Goal: Information Seeking & Learning: Understand process/instructions

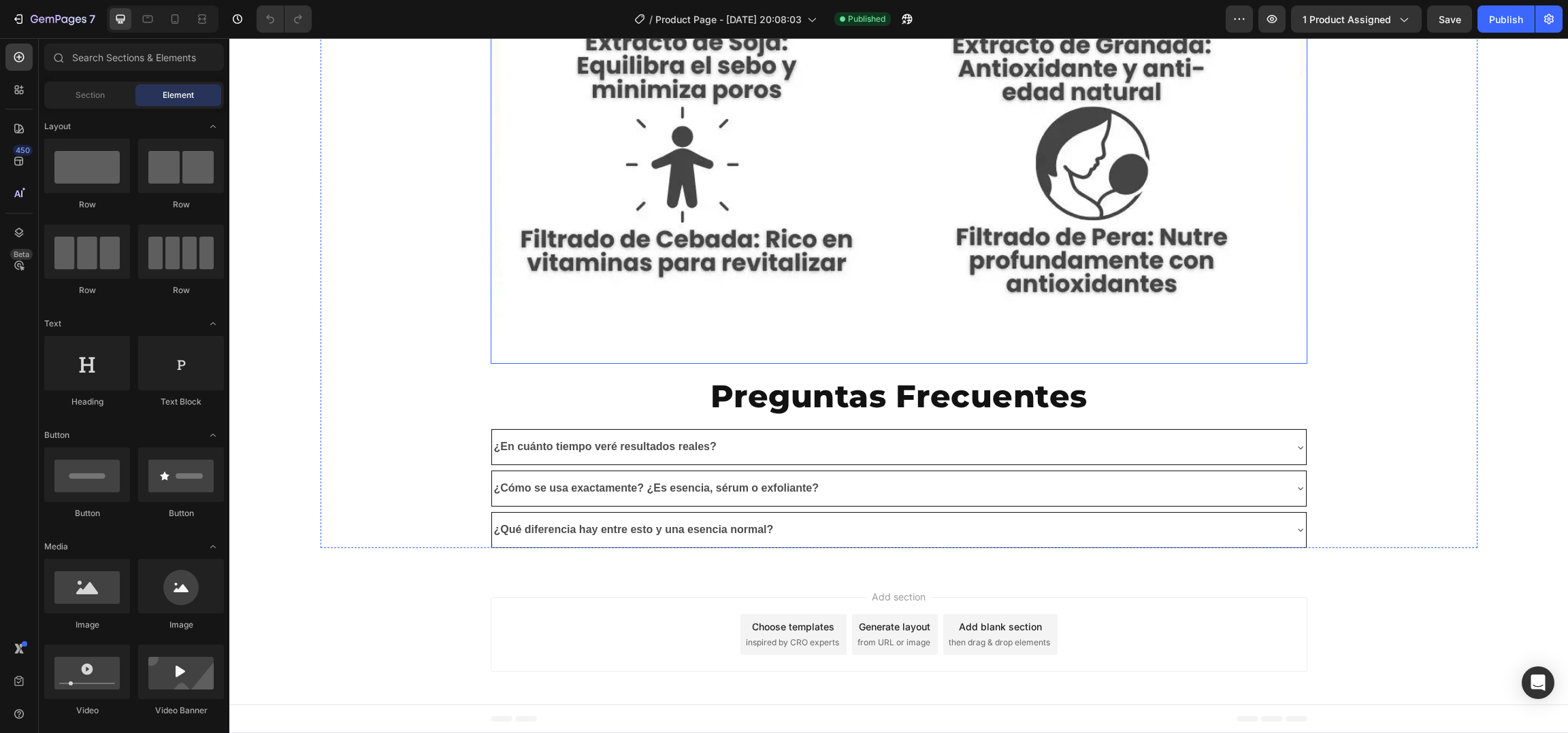
scroll to position [7336, 0]
click at [765, 451] on div "¿En cuánto tiempo veré resultados reales?" at bounding box center [887, 447] width 792 height 24
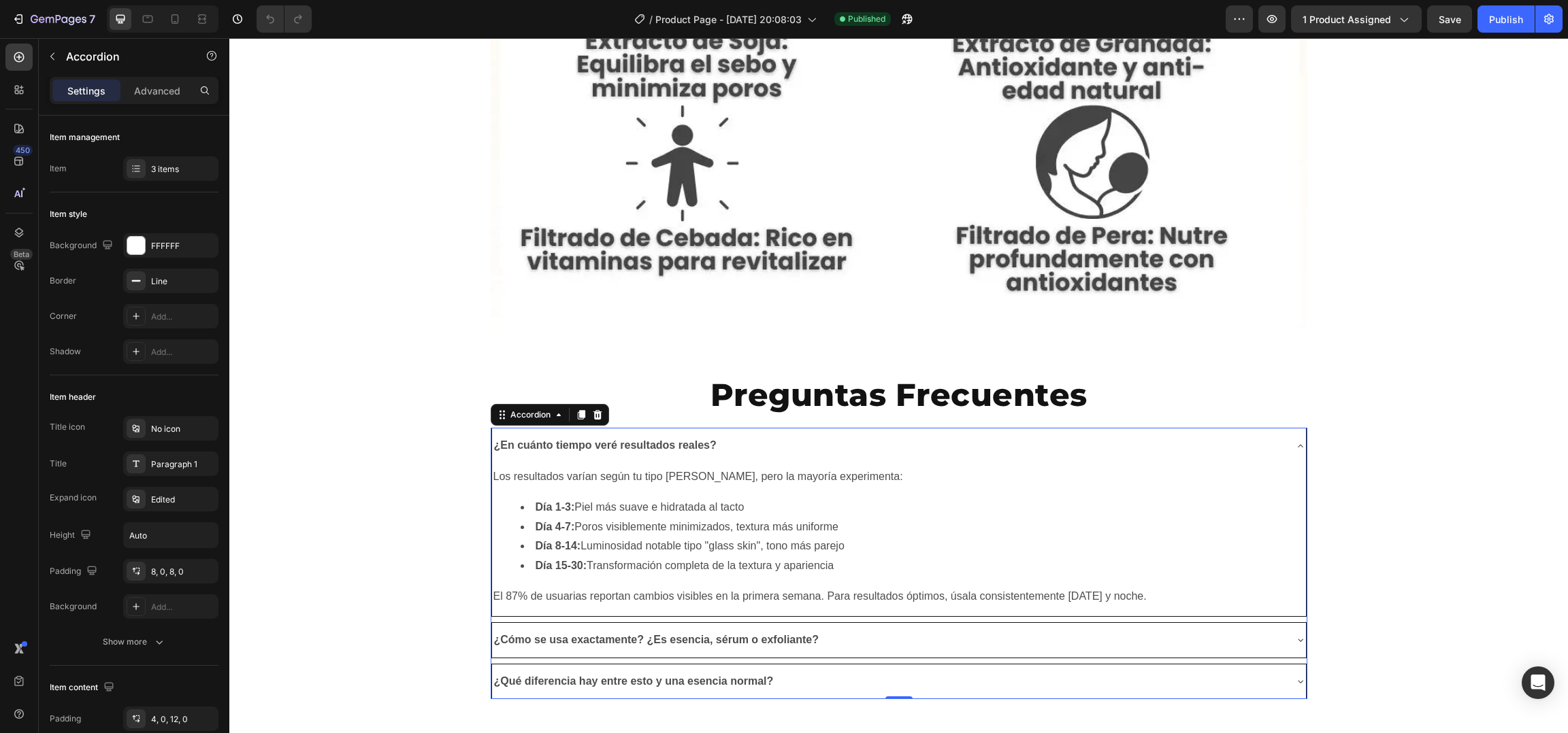
click at [592, 445] on strong "¿En cuánto tiempo veré resultados reales?" at bounding box center [605, 446] width 223 height 12
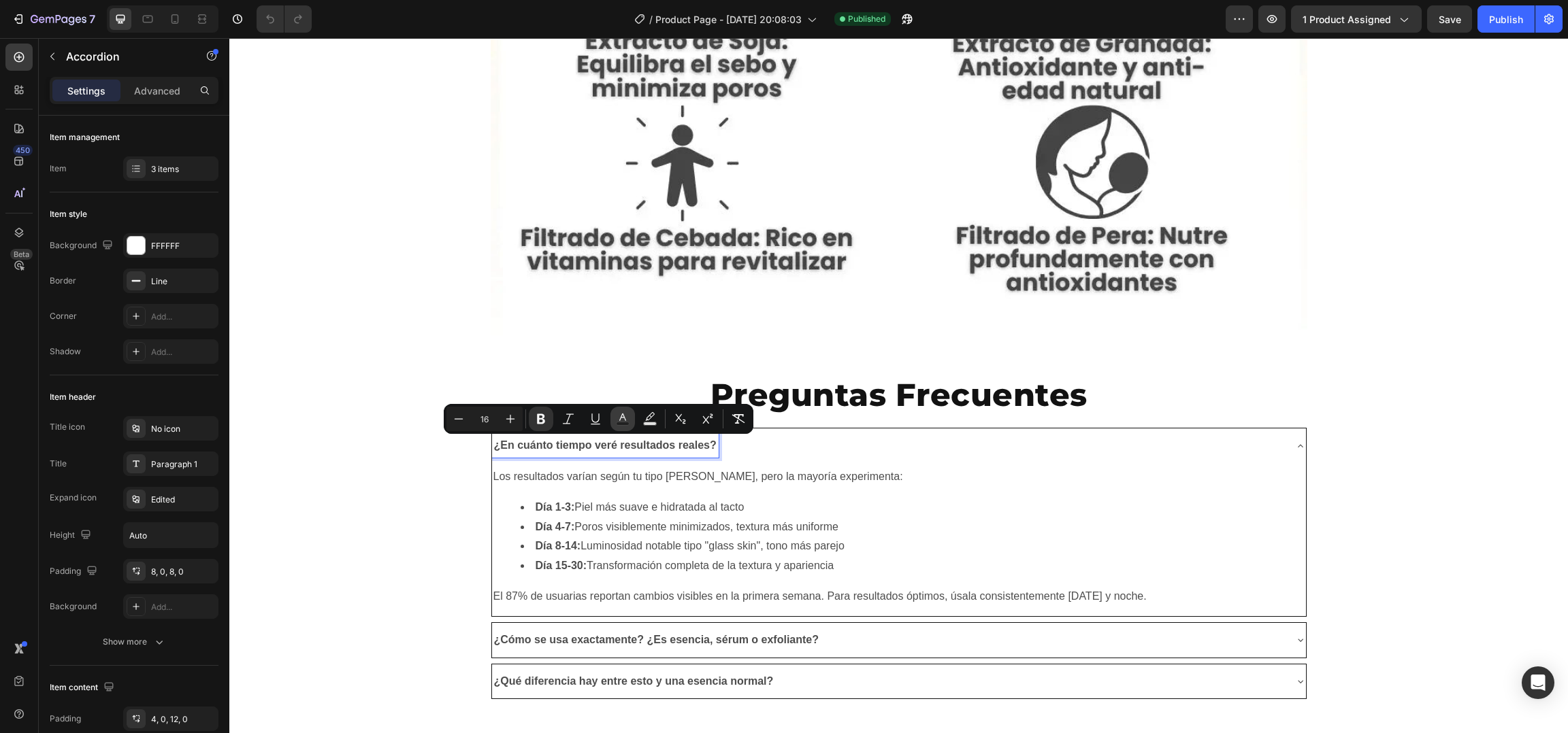
click at [626, 423] on rect "Editor contextual toolbar" at bounding box center [622, 425] width 13 height 3
type input "4D4D4D"
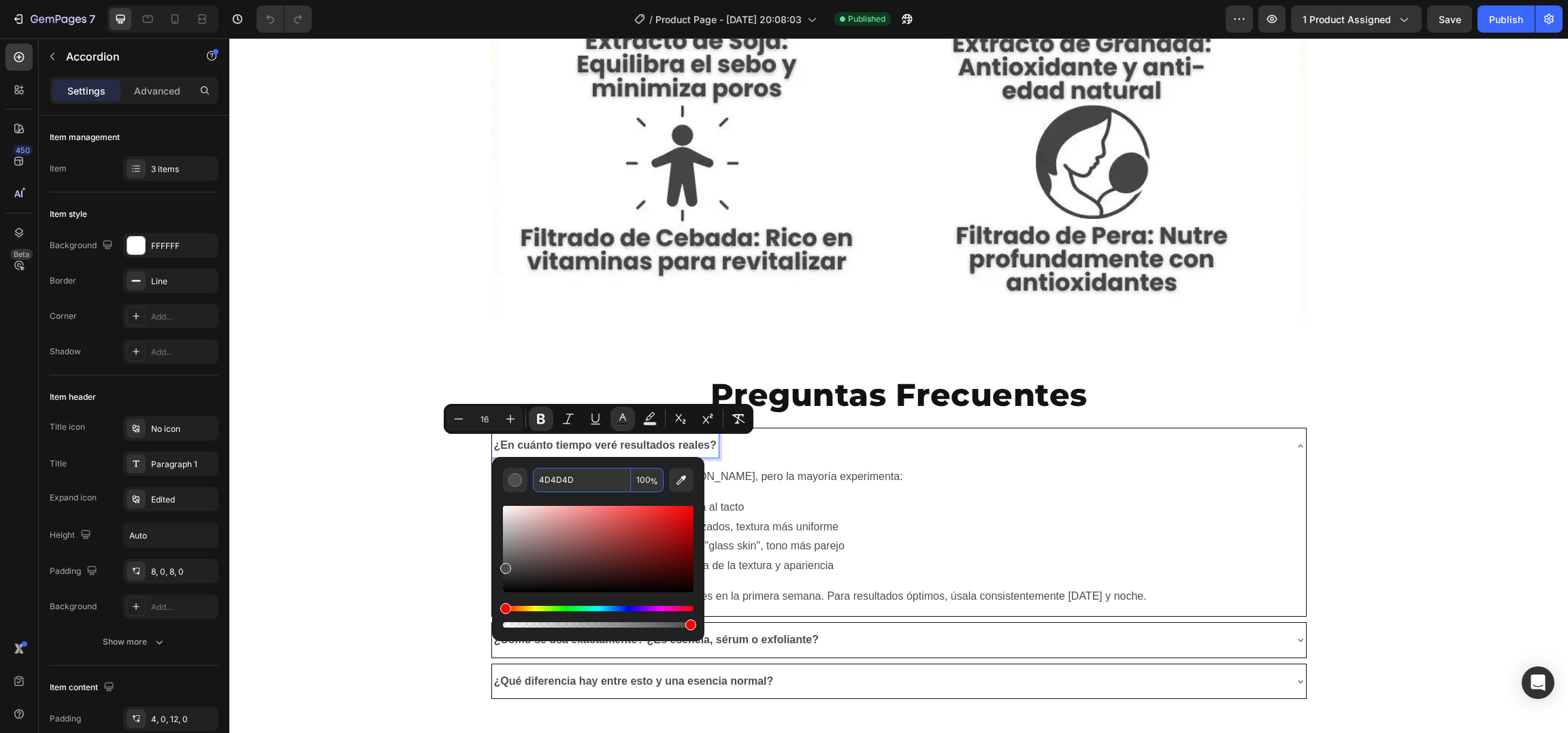
click at [597, 478] on input "4D4D4D" at bounding box center [582, 480] width 98 height 25
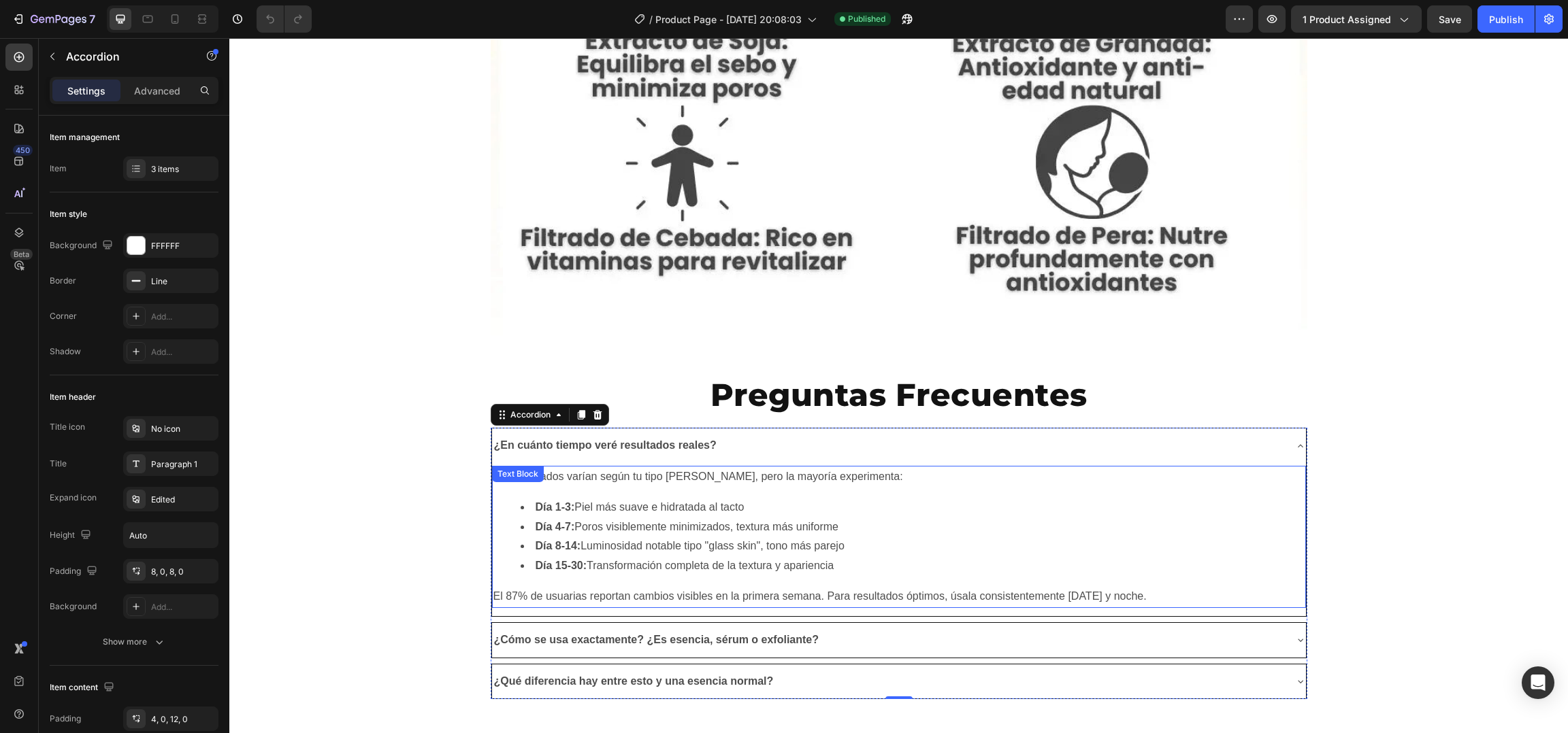
click at [768, 486] on p "Los resultados varían según tu tipo [PERSON_NAME], pero la mayoría experimenta:" at bounding box center [898, 477] width 811 height 19
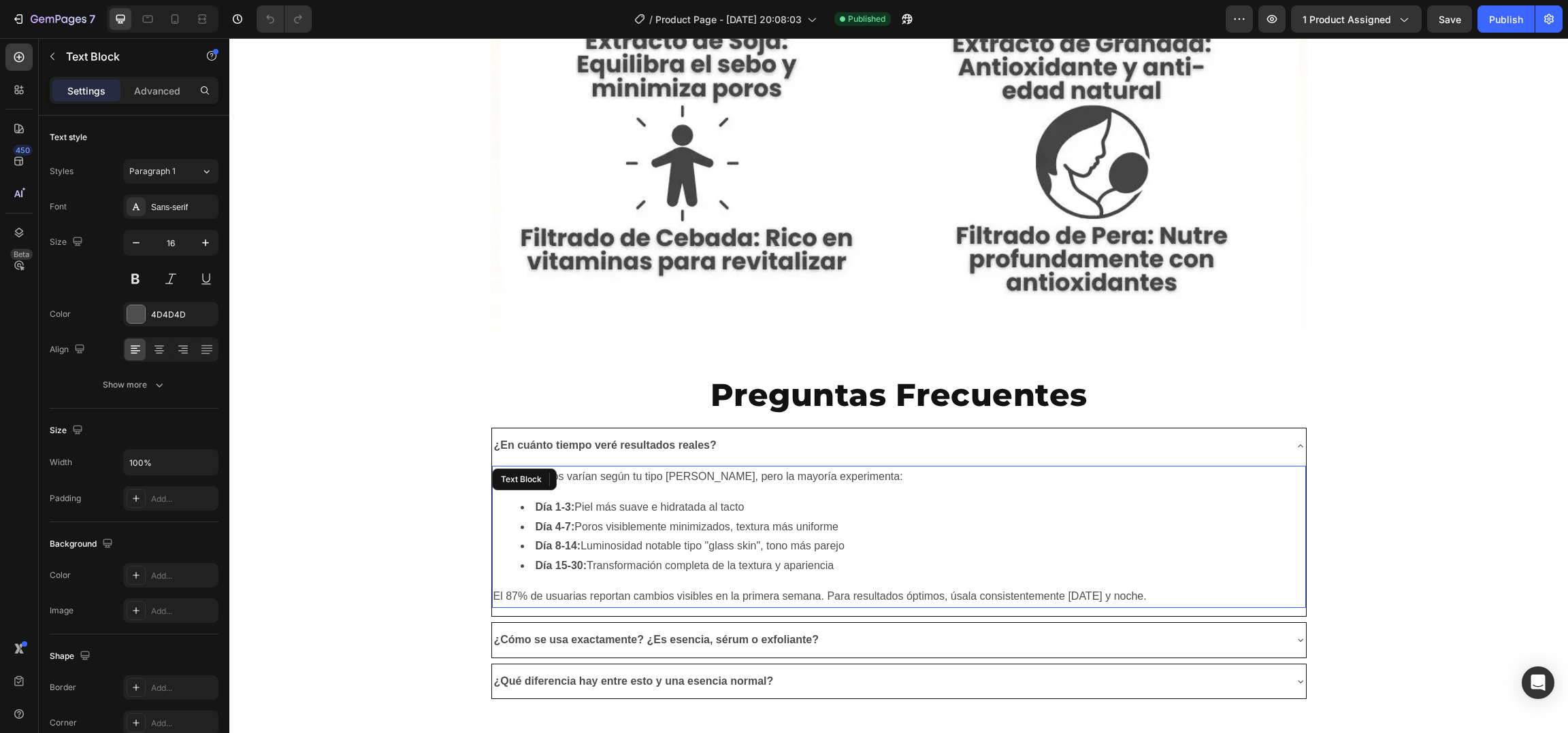
click at [727, 499] on li "Día 1-3: Piel más suave e hidratada al tacto" at bounding box center [912, 508] width 784 height 19
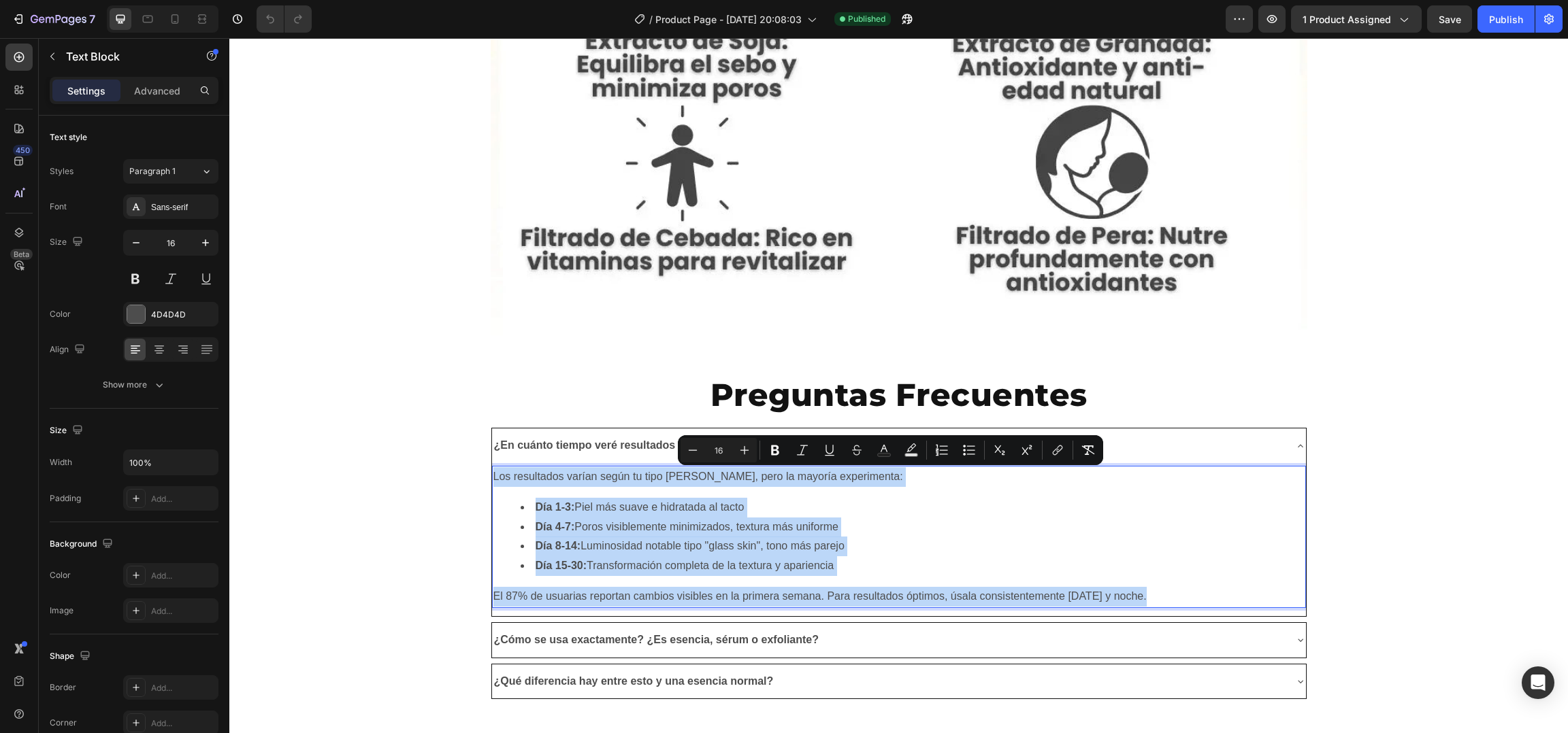
copy div "Los resultados varían según tu tipo [PERSON_NAME], pero la mayoría experimenta:…"
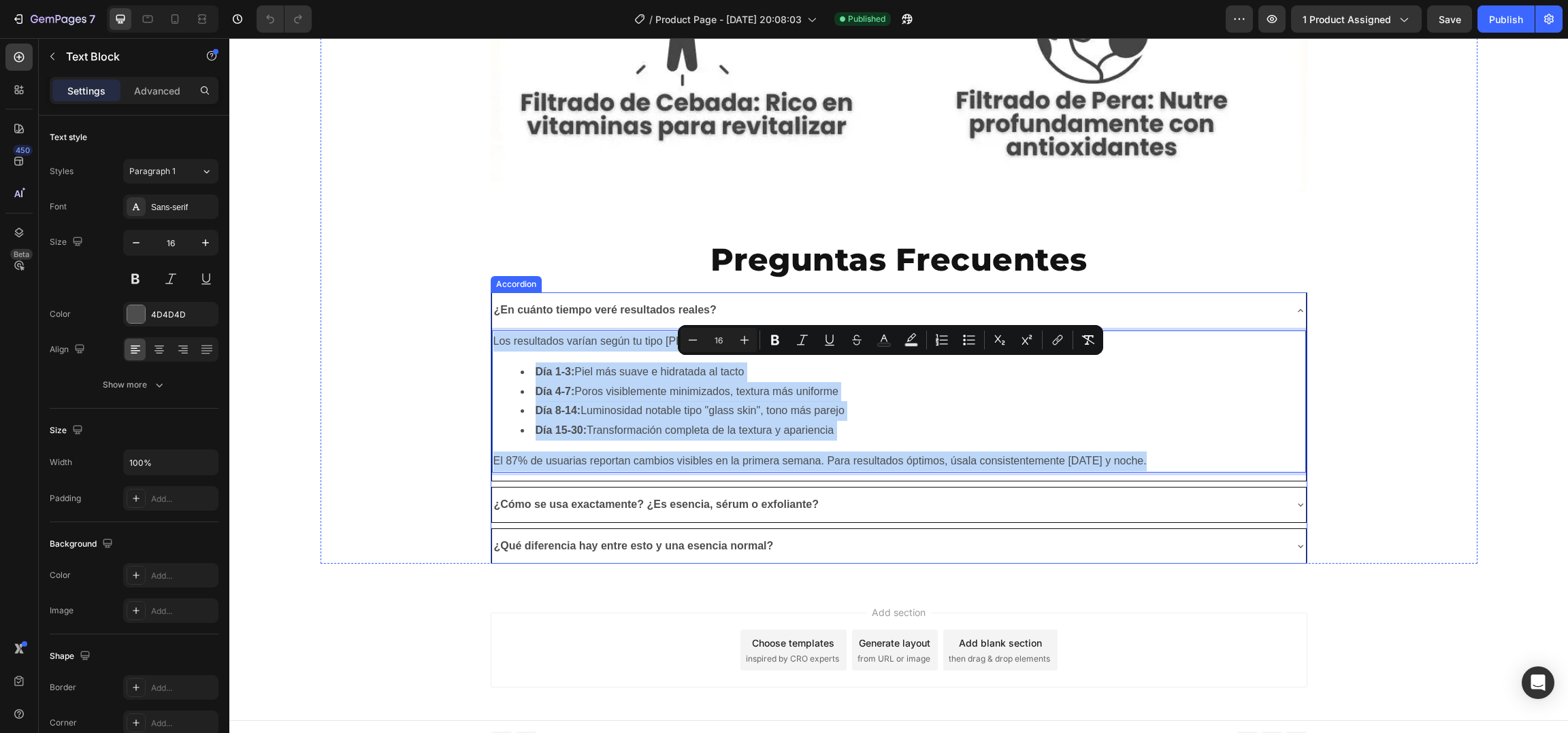
scroll to position [7479, 0]
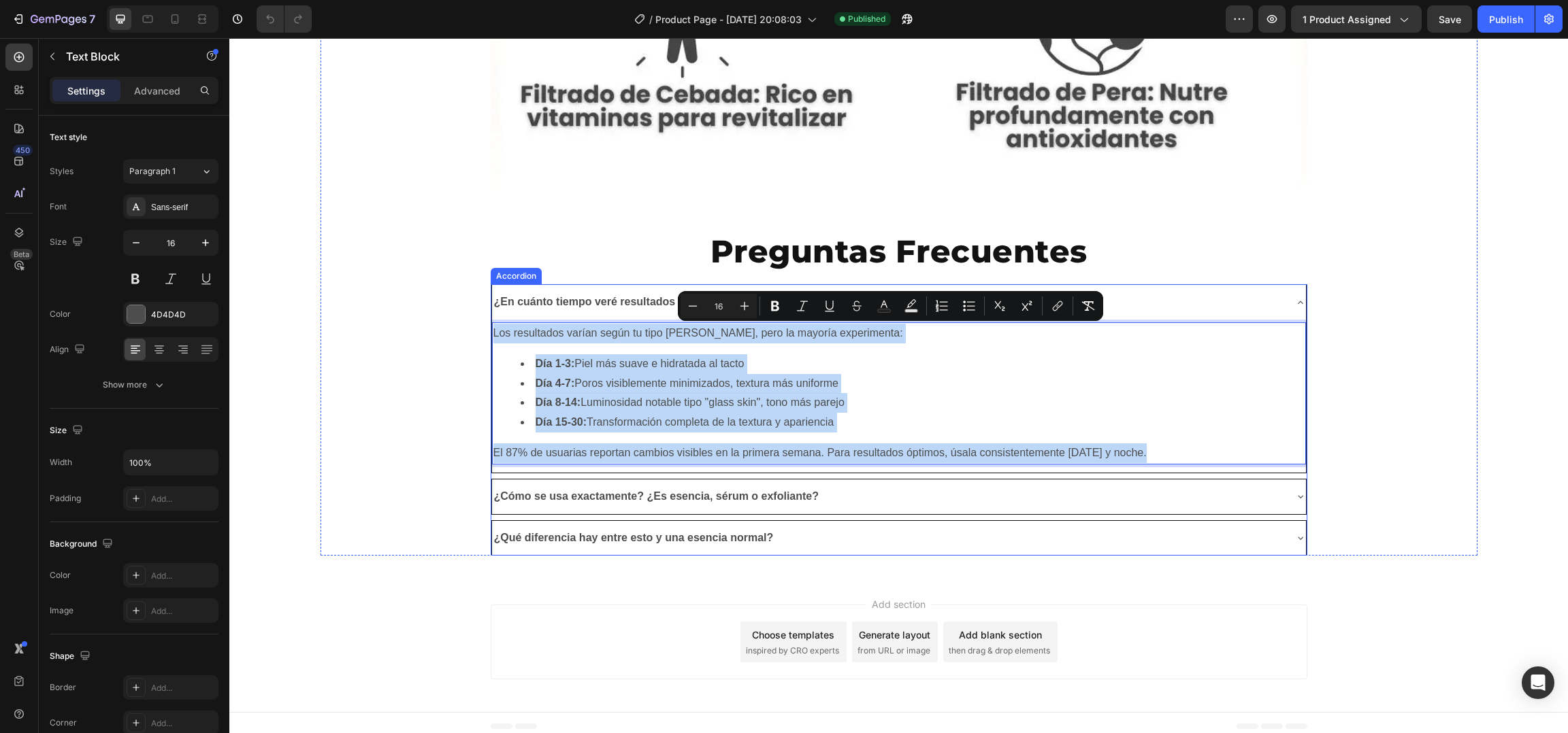
click at [568, 509] on div "¿Cómo se usa exactamente? ¿Es esencia, sérum o exfoliante?" at bounding box center [898, 497] width 814 height 35
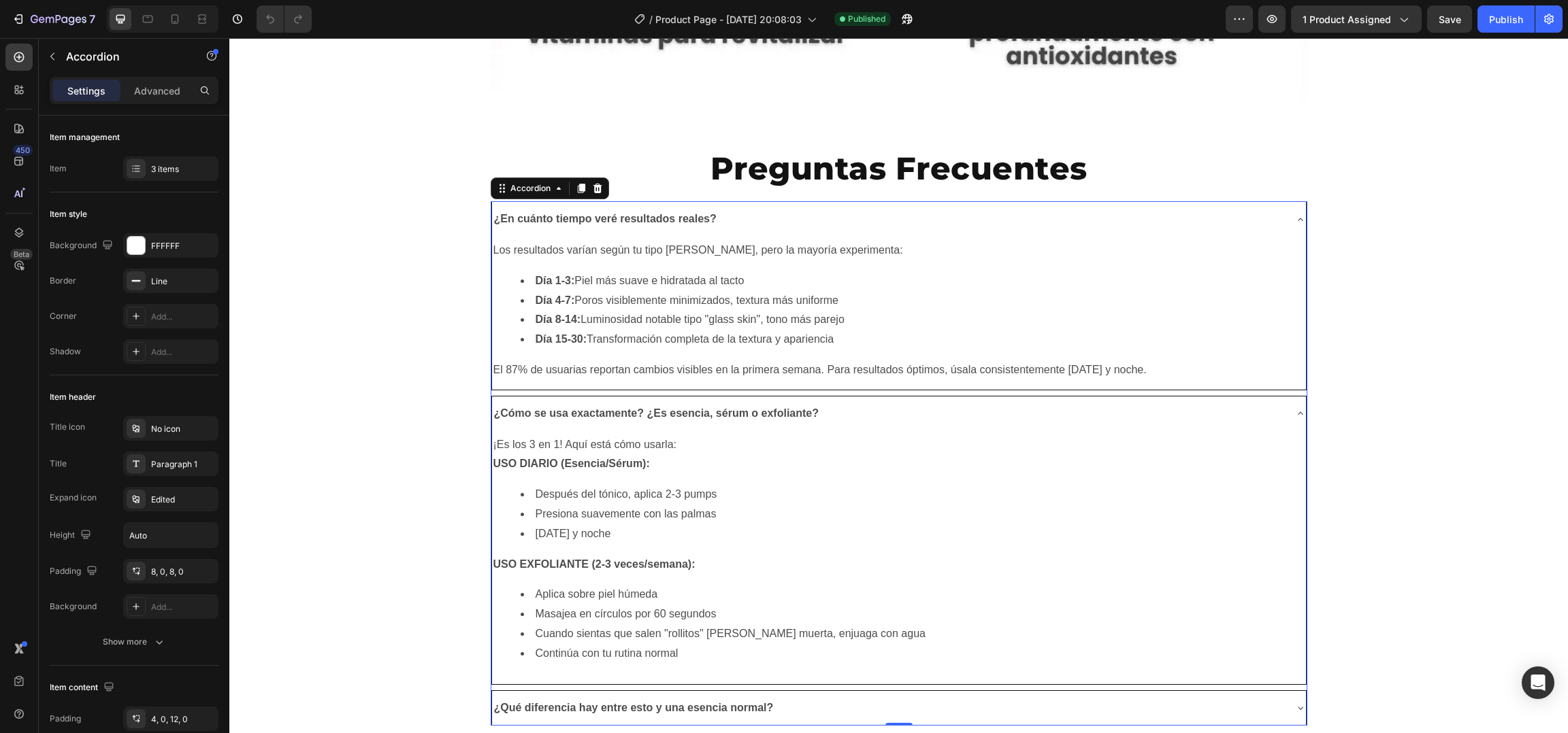
scroll to position [7567, 0]
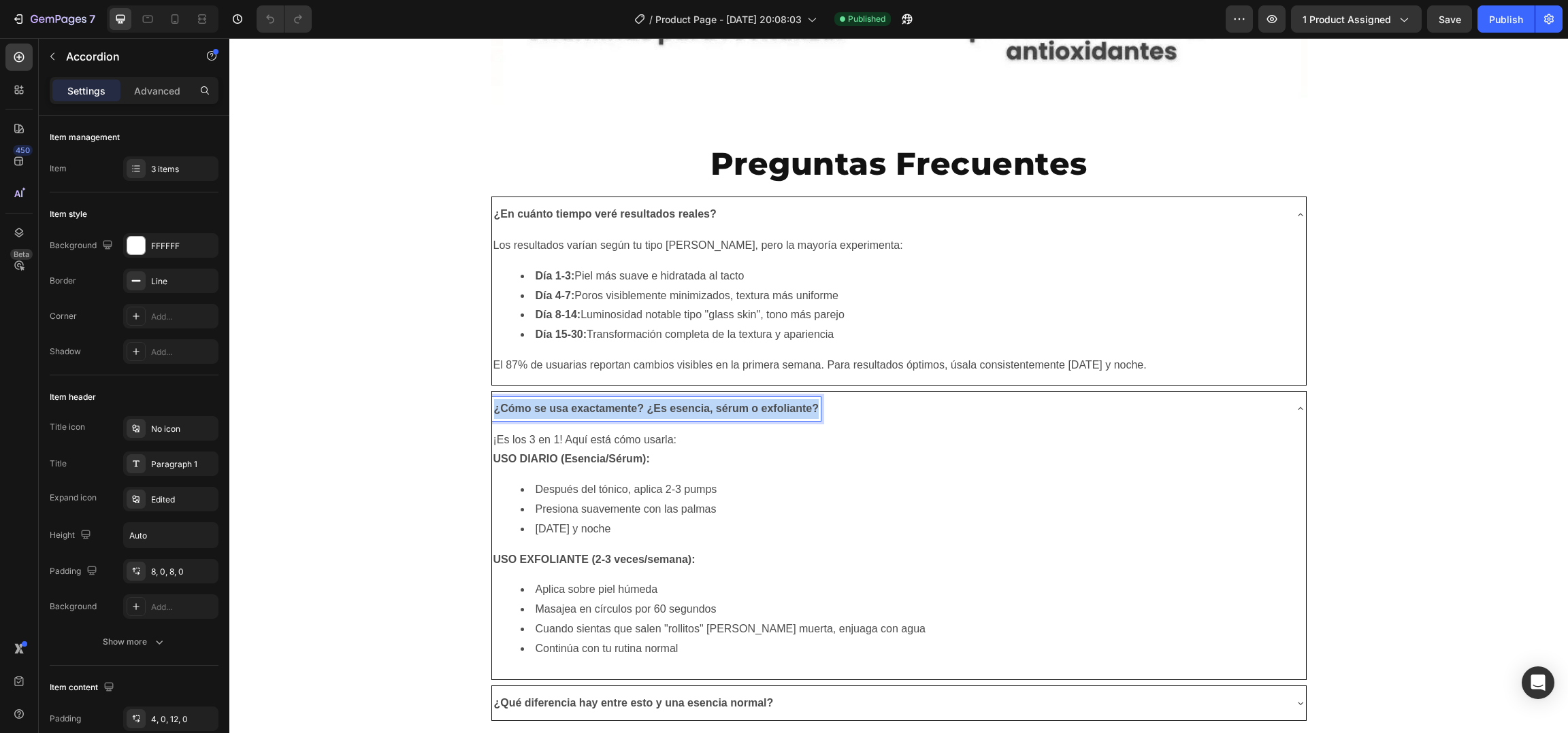
click at [560, 406] on strong "¿Cómo se usa exactamente? ¿Es esencia, sérum o exfoliante?" at bounding box center [657, 408] width 325 height 12
copy strong "¿Cómo se usa exactamente? ¿Es esencia, sérum o exfoliante?"
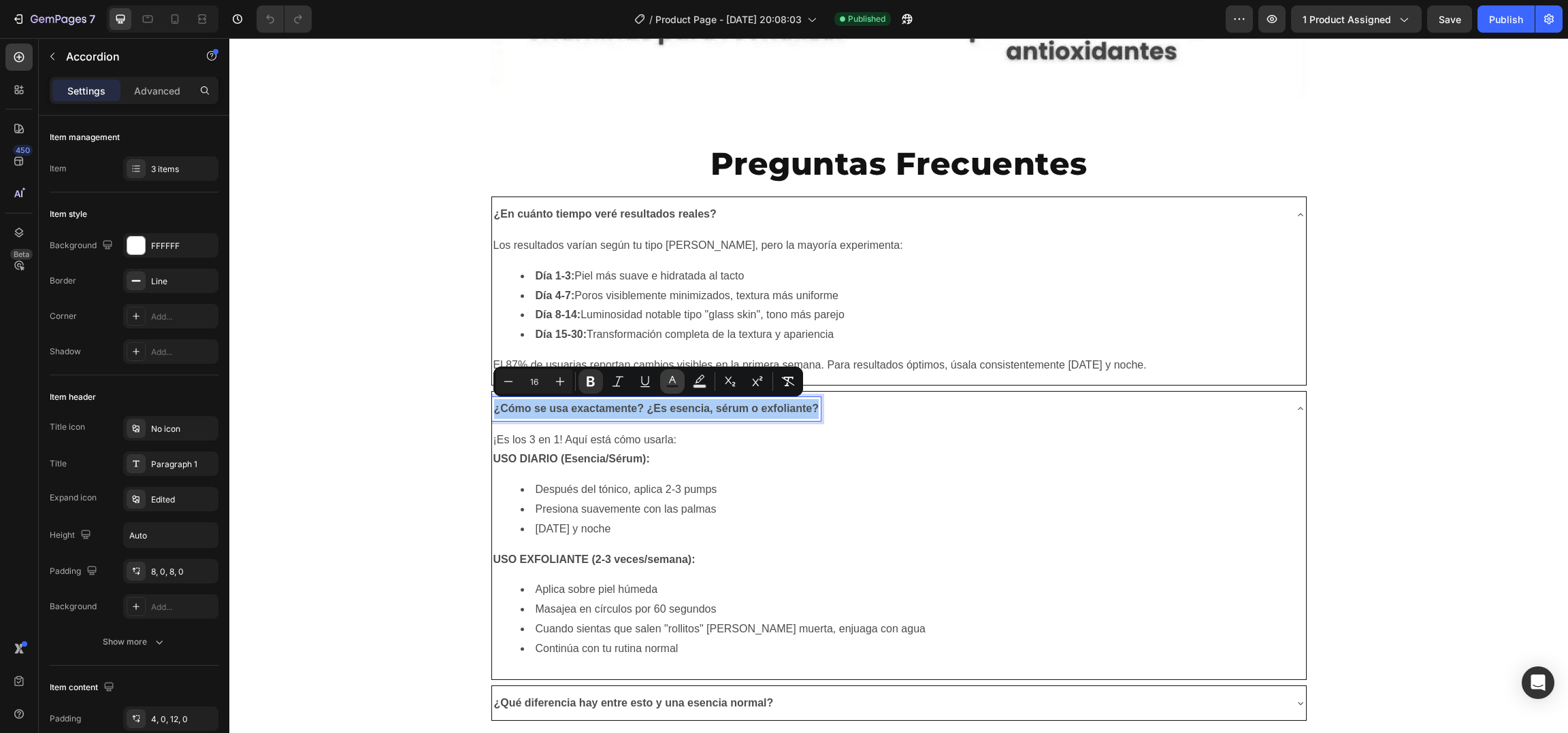
click at [675, 387] on rect "Editor contextual toolbar" at bounding box center [672, 386] width 13 height 3
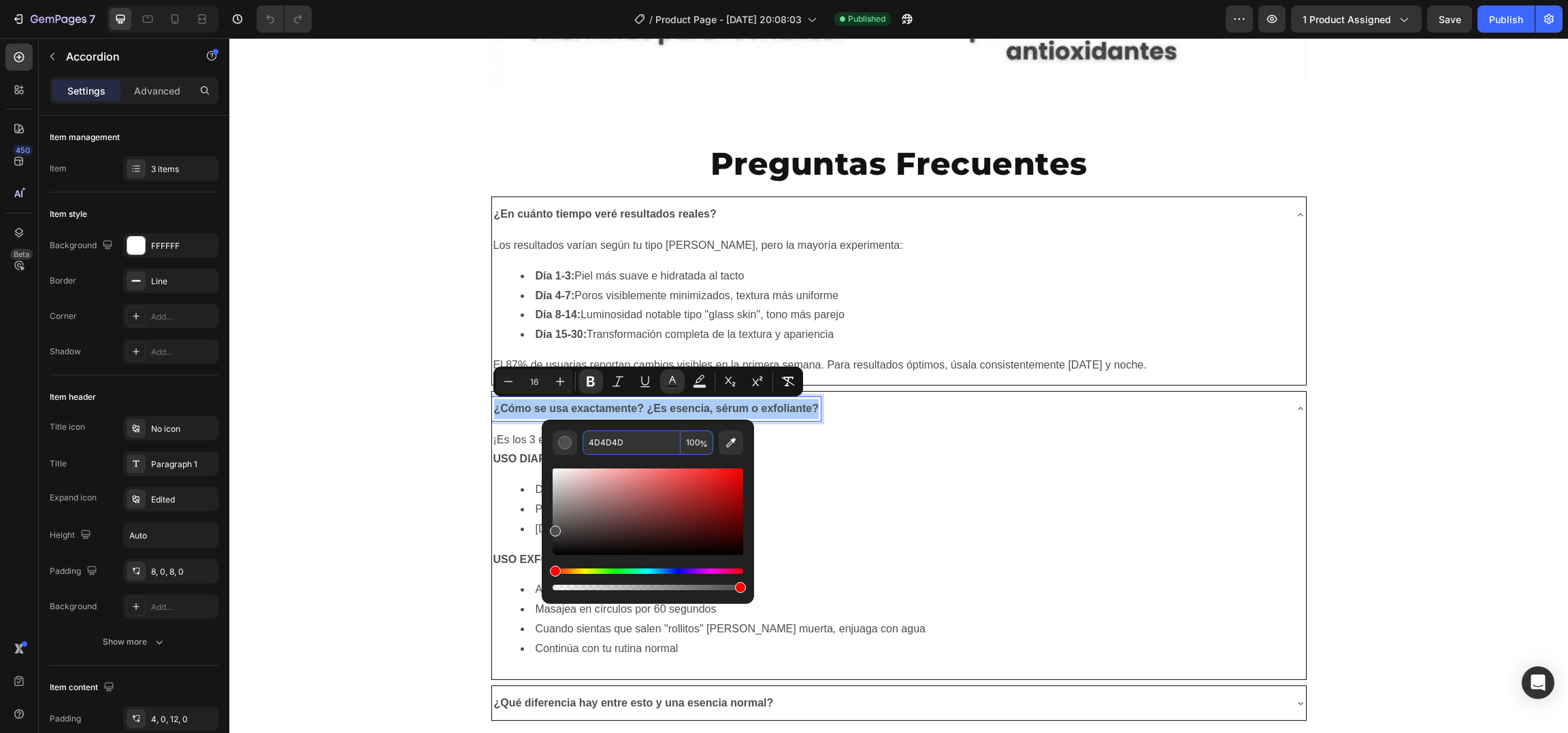
click at [644, 447] on input "4D4D4D" at bounding box center [631, 442] width 98 height 25
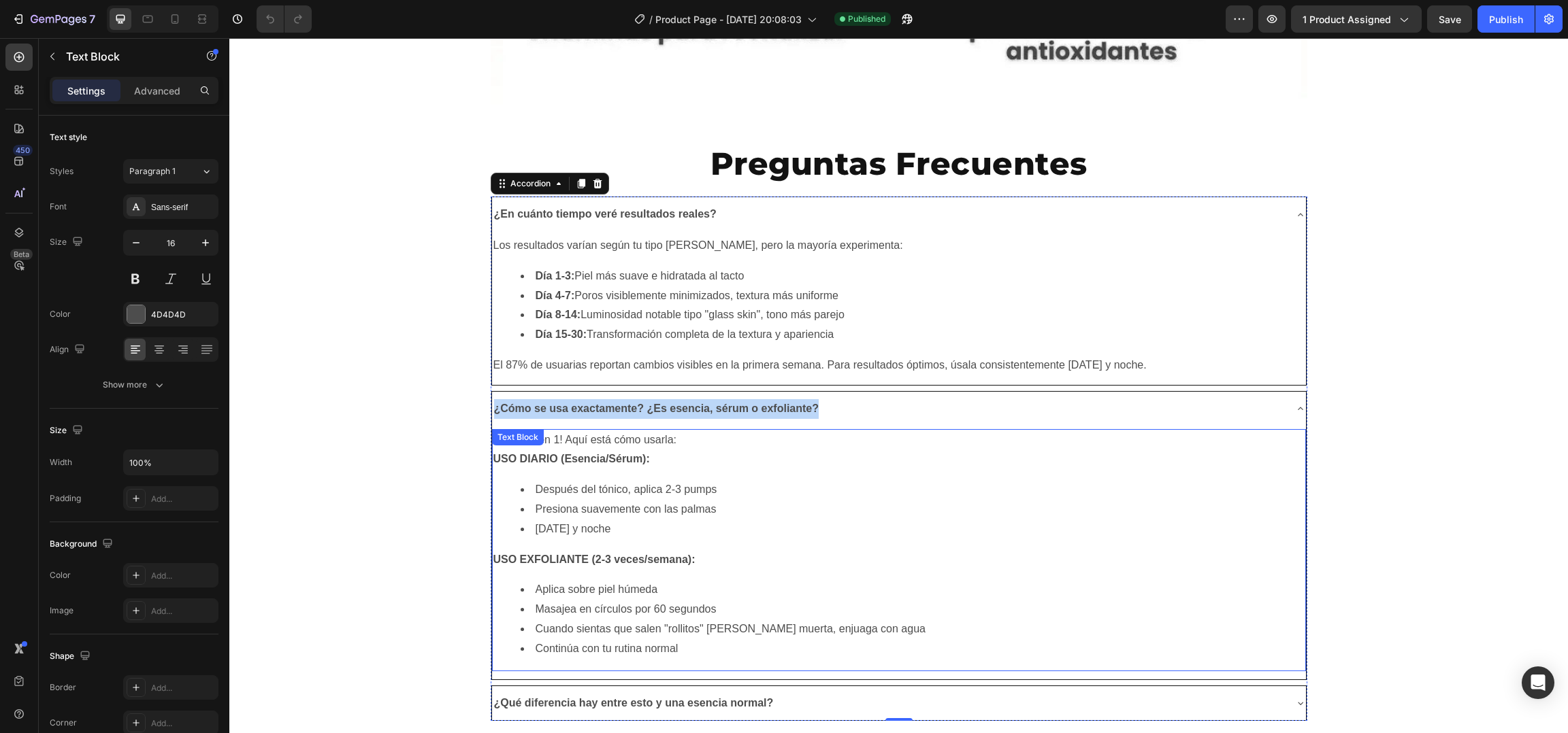
click at [827, 479] on div "¡Es los 3 en 1! Aquí está cómo usarla: USO DIARIO (Esencia/Sérum): Después del …" at bounding box center [898, 551] width 814 height 242
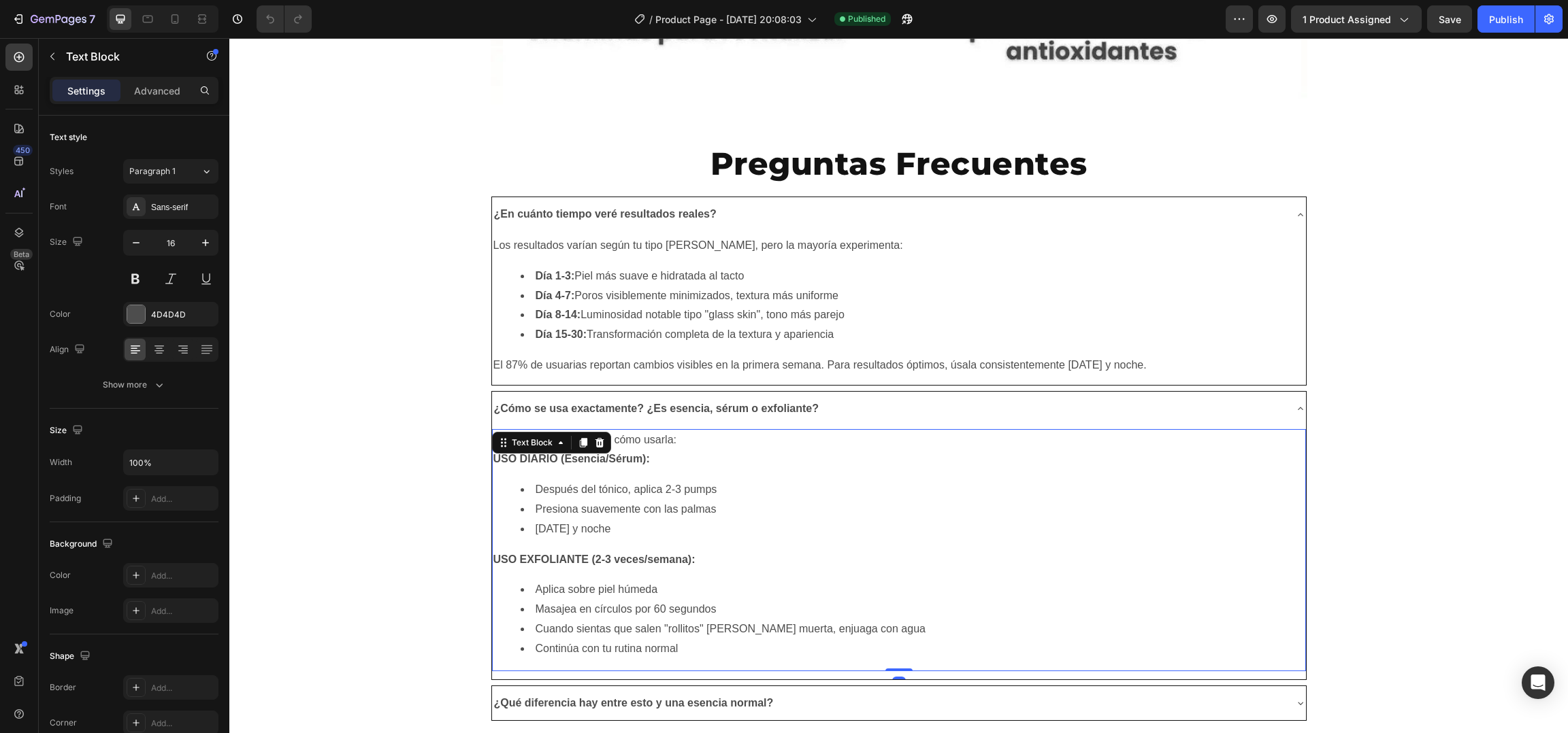
click at [623, 581] on li "Aplica sobre piel húmeda" at bounding box center [912, 590] width 784 height 19
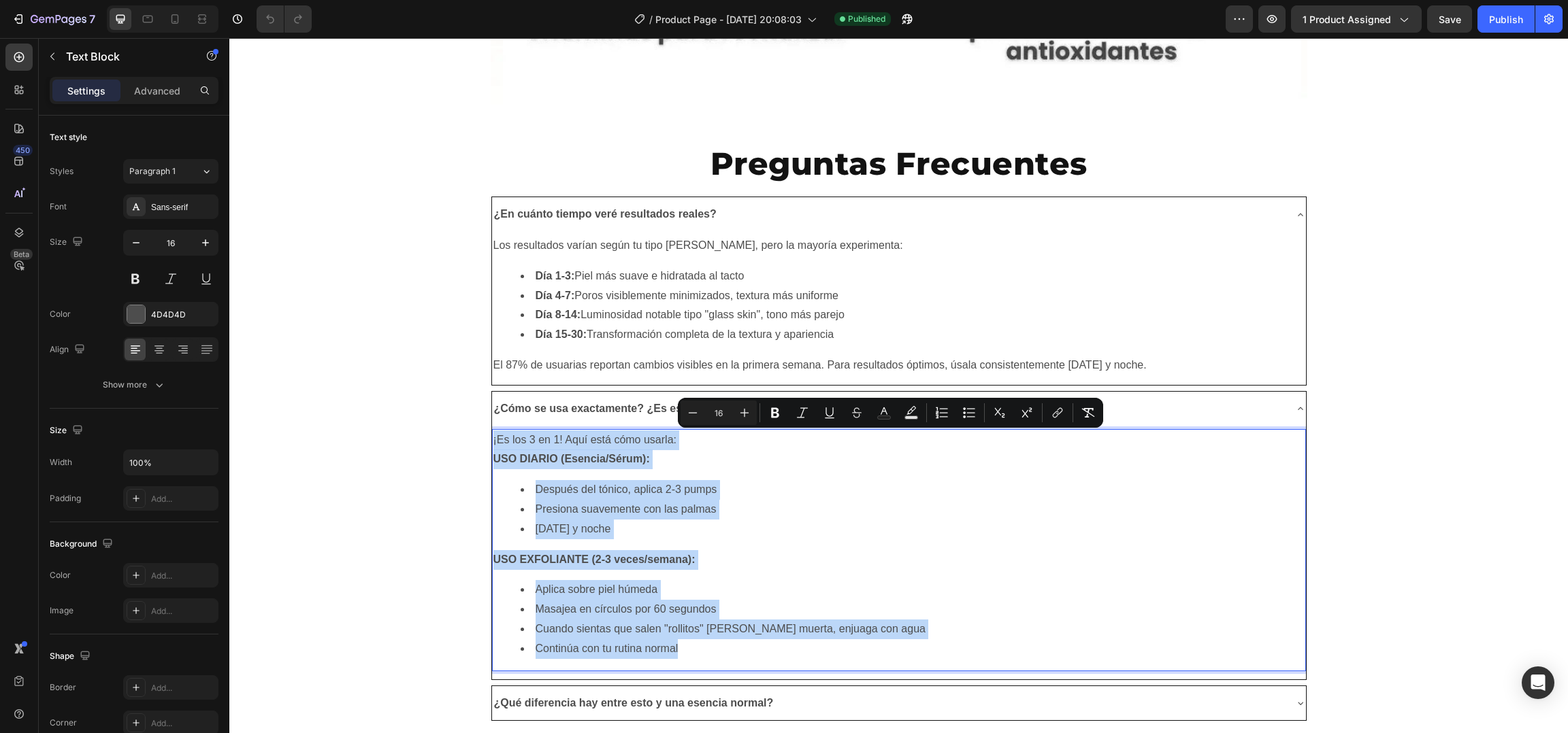
copy div "¡Es los 3 en 1! Aquí está cómo usarla: USO DIARIO (Esencia/Sérum): Después del …"
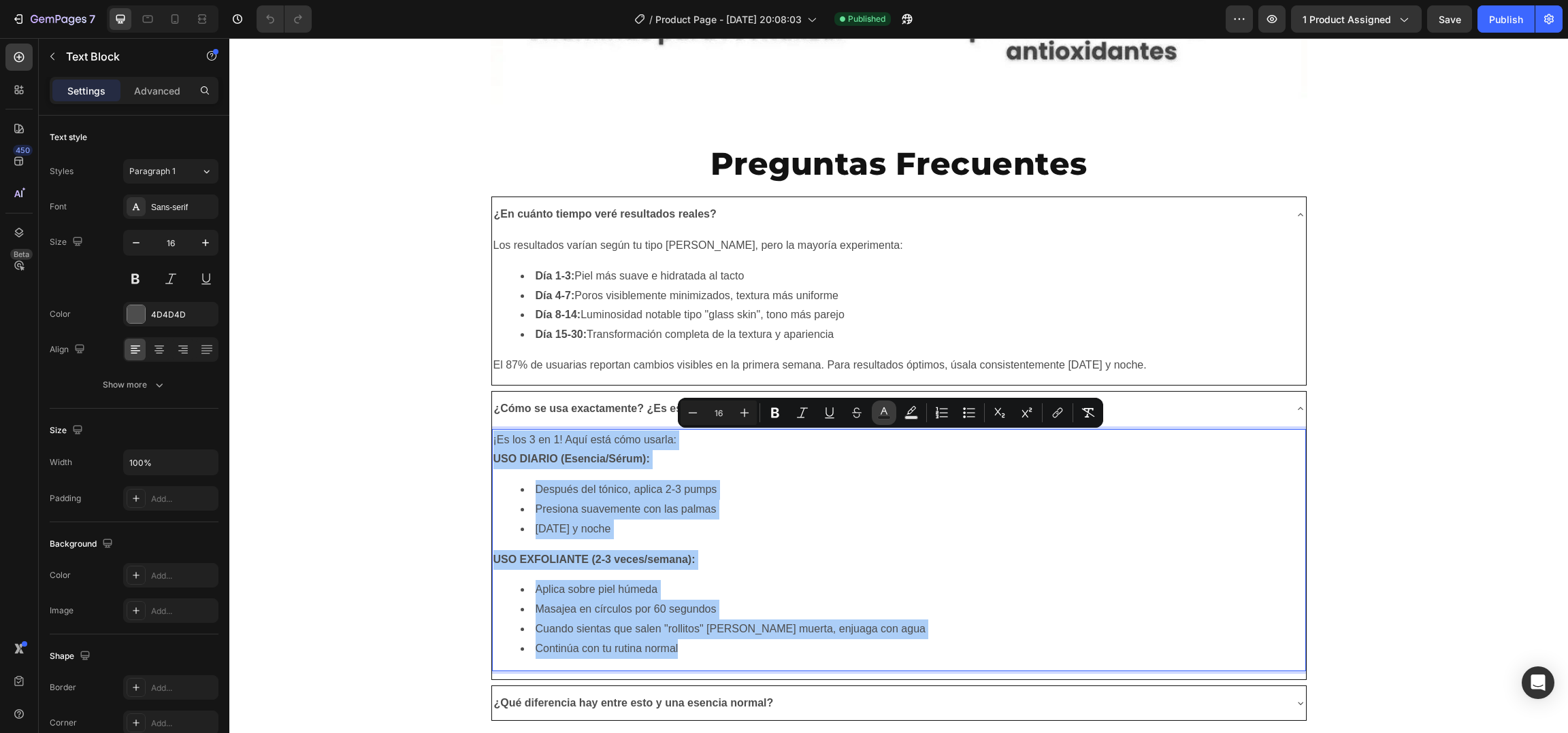
click at [883, 413] on icon "Editor contextual toolbar" at bounding box center [884, 413] width 14 height 14
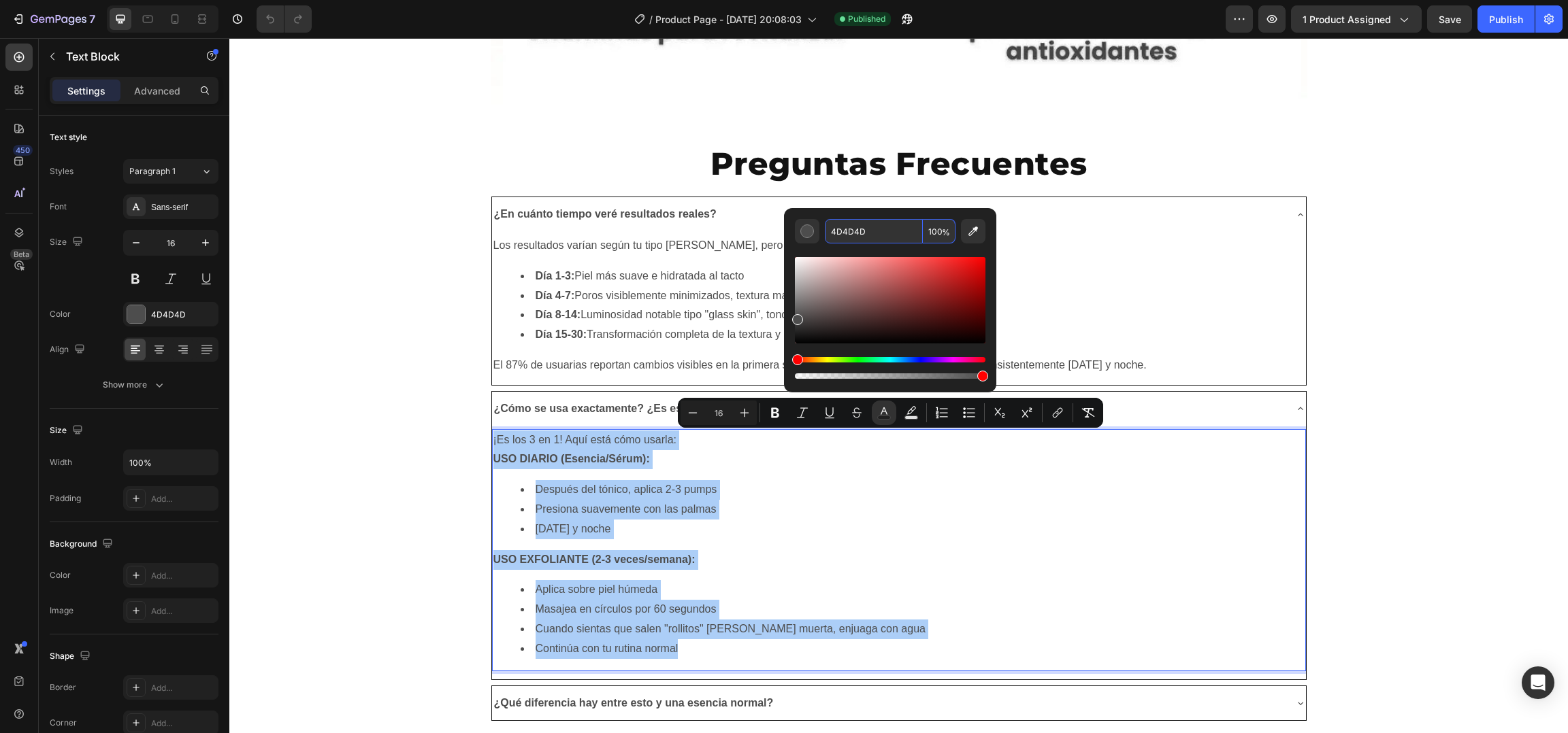
click at [893, 236] on input "4D4D4D" at bounding box center [874, 231] width 98 height 25
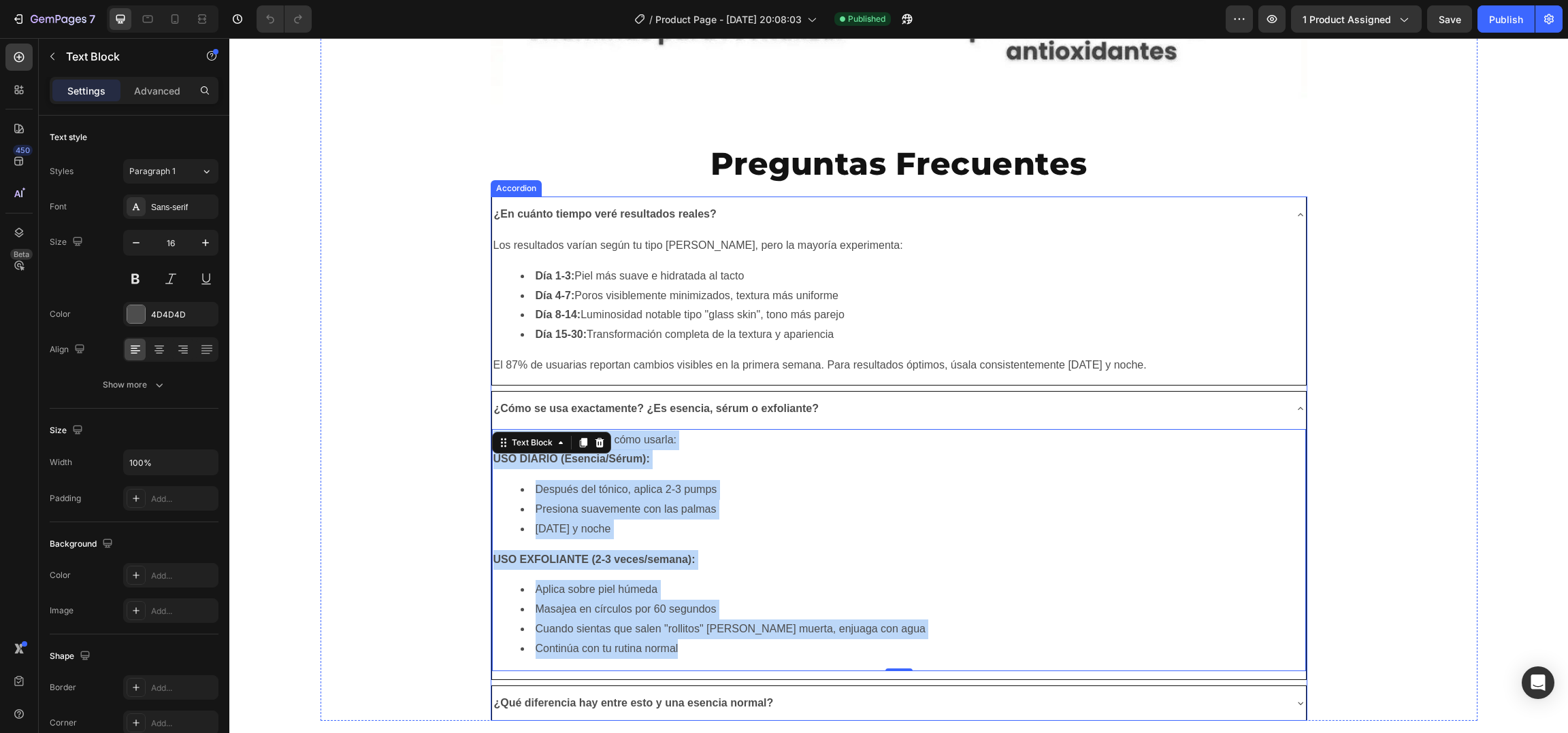
click at [640, 716] on div "¿Qué diferencia hay entre esto y una esencia normal?" at bounding box center [633, 703] width 284 height 24
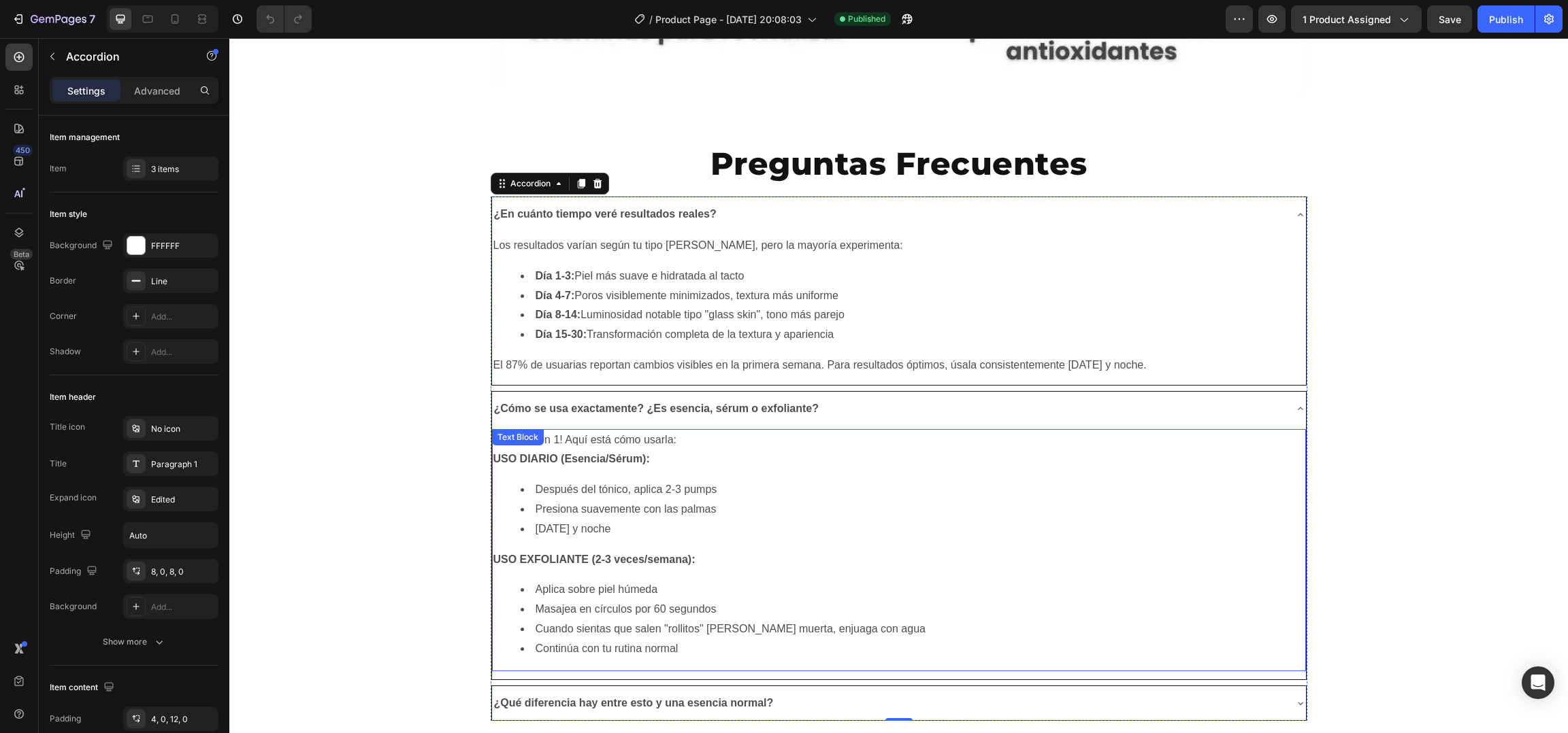
scroll to position [7741, 0]
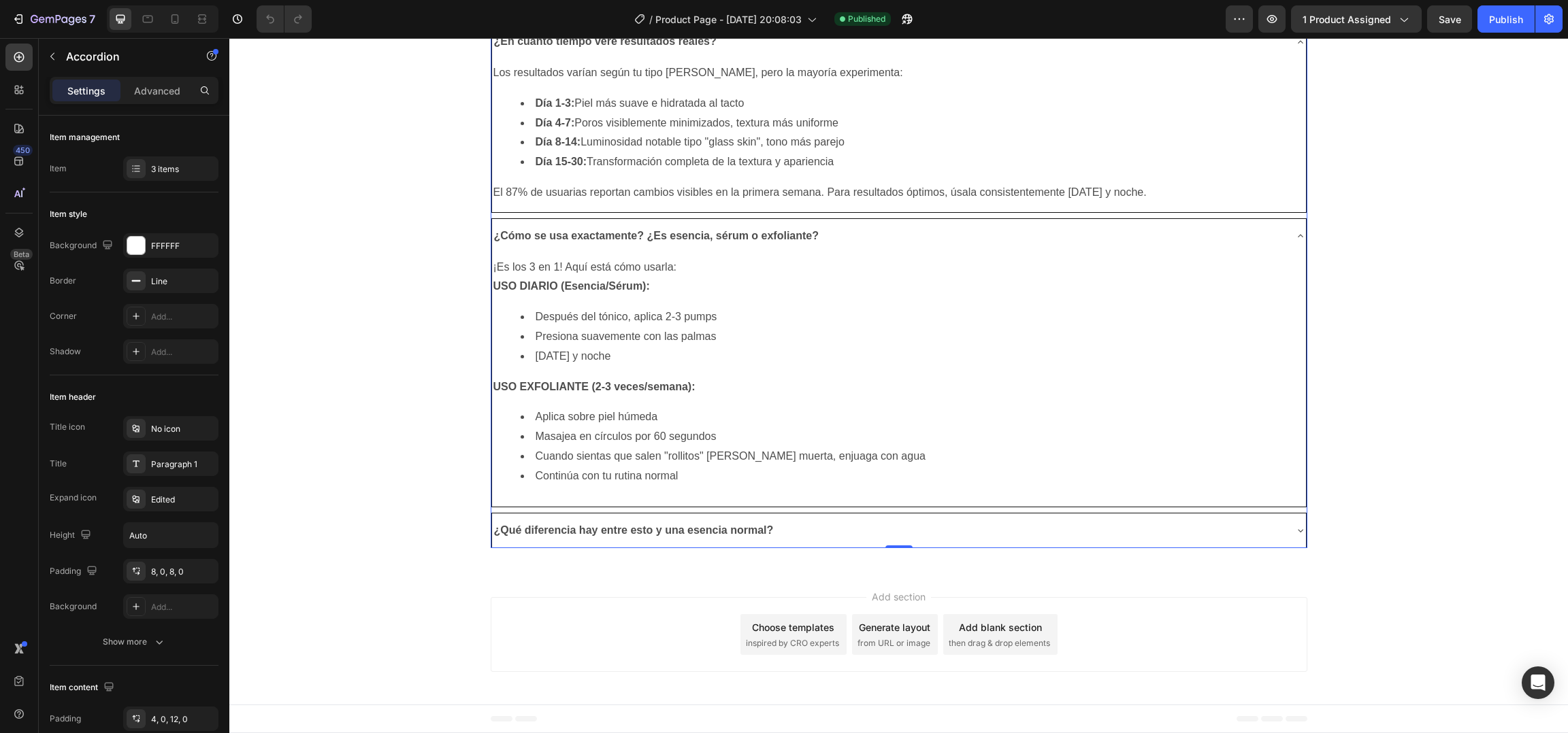
click at [831, 541] on div "¿Qué diferencia hay entre esto y una esencia normal?" at bounding box center [887, 531] width 792 height 24
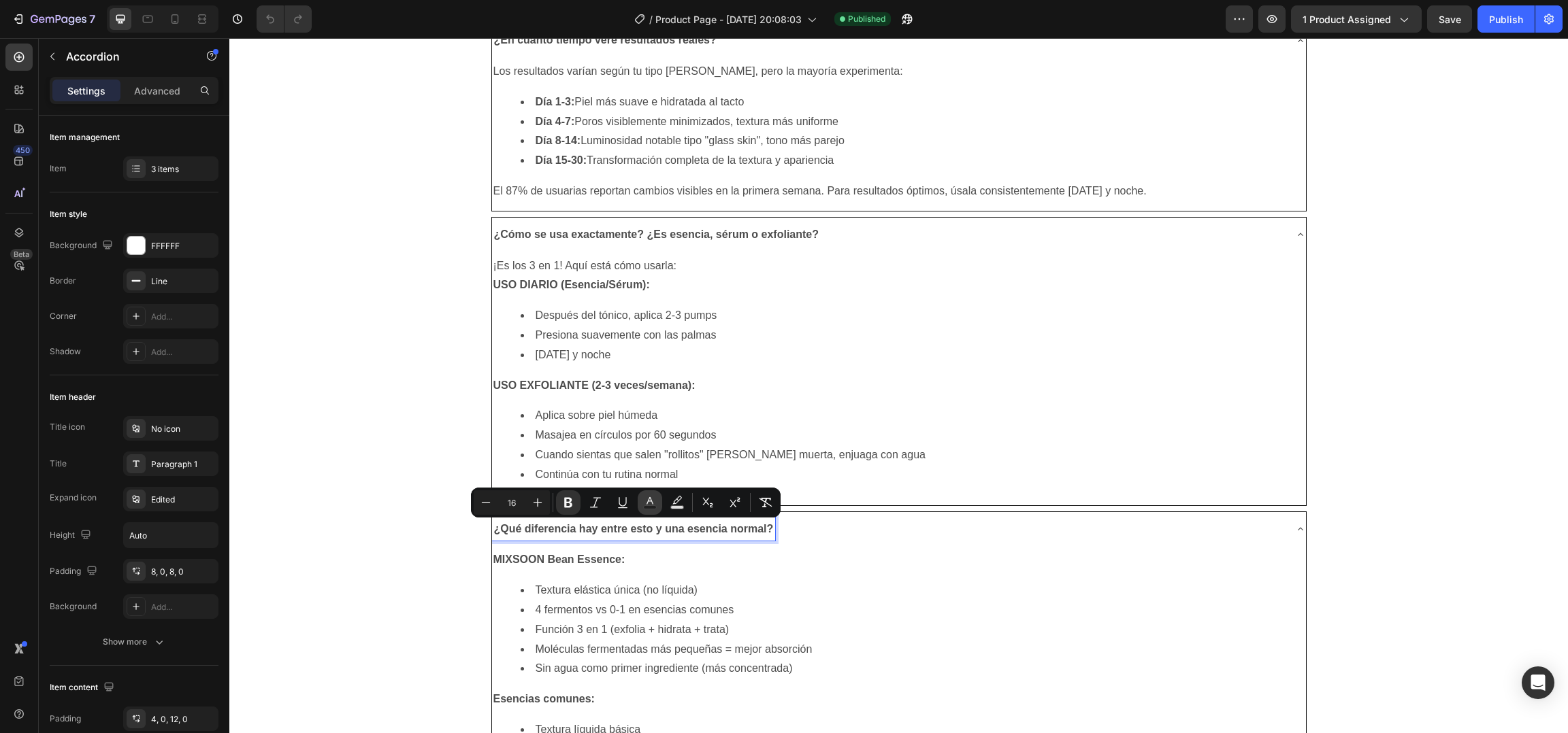
click at [648, 508] on rect "Editor contextual toolbar" at bounding box center [649, 508] width 13 height 3
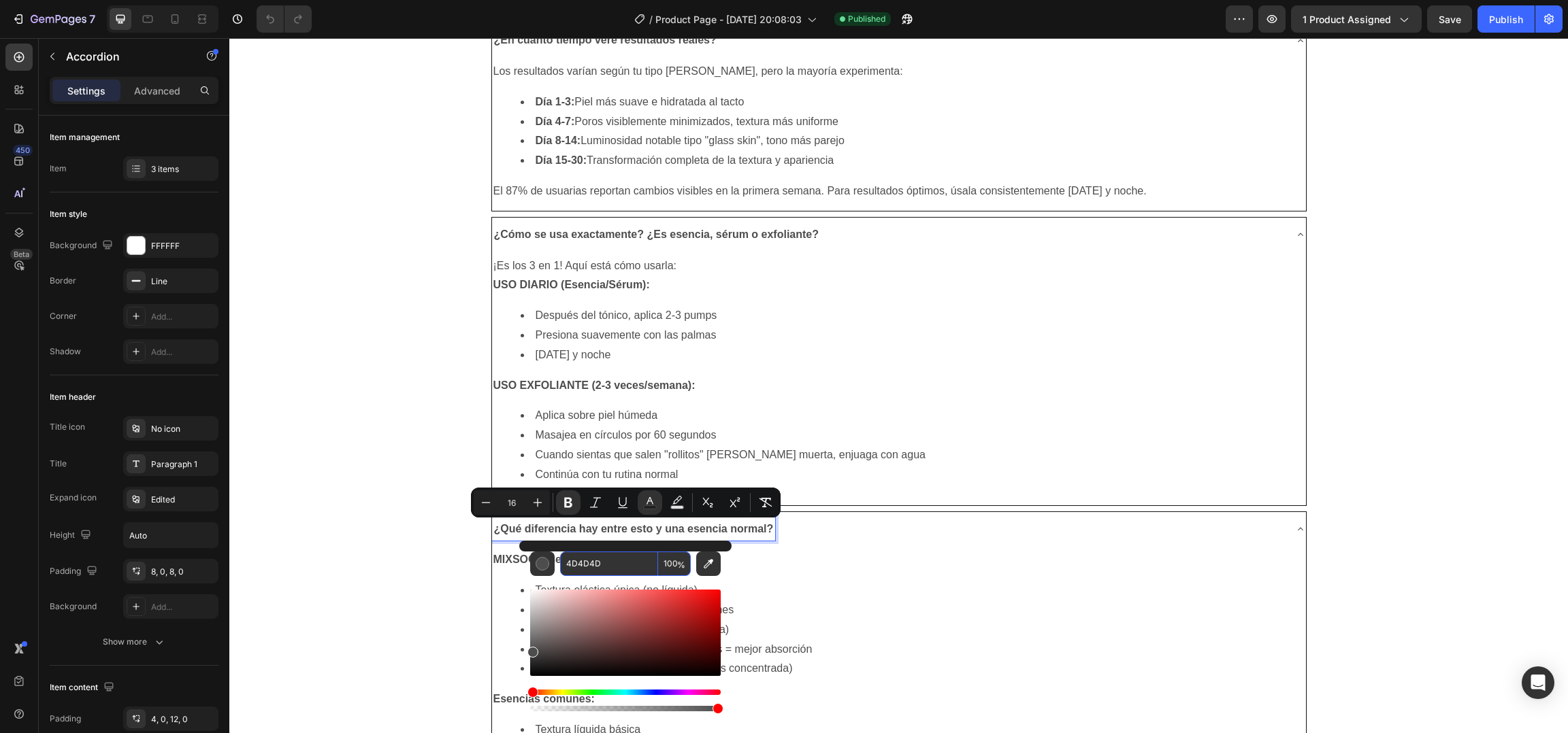
click at [614, 564] on input "4D4D4D" at bounding box center [609, 564] width 98 height 25
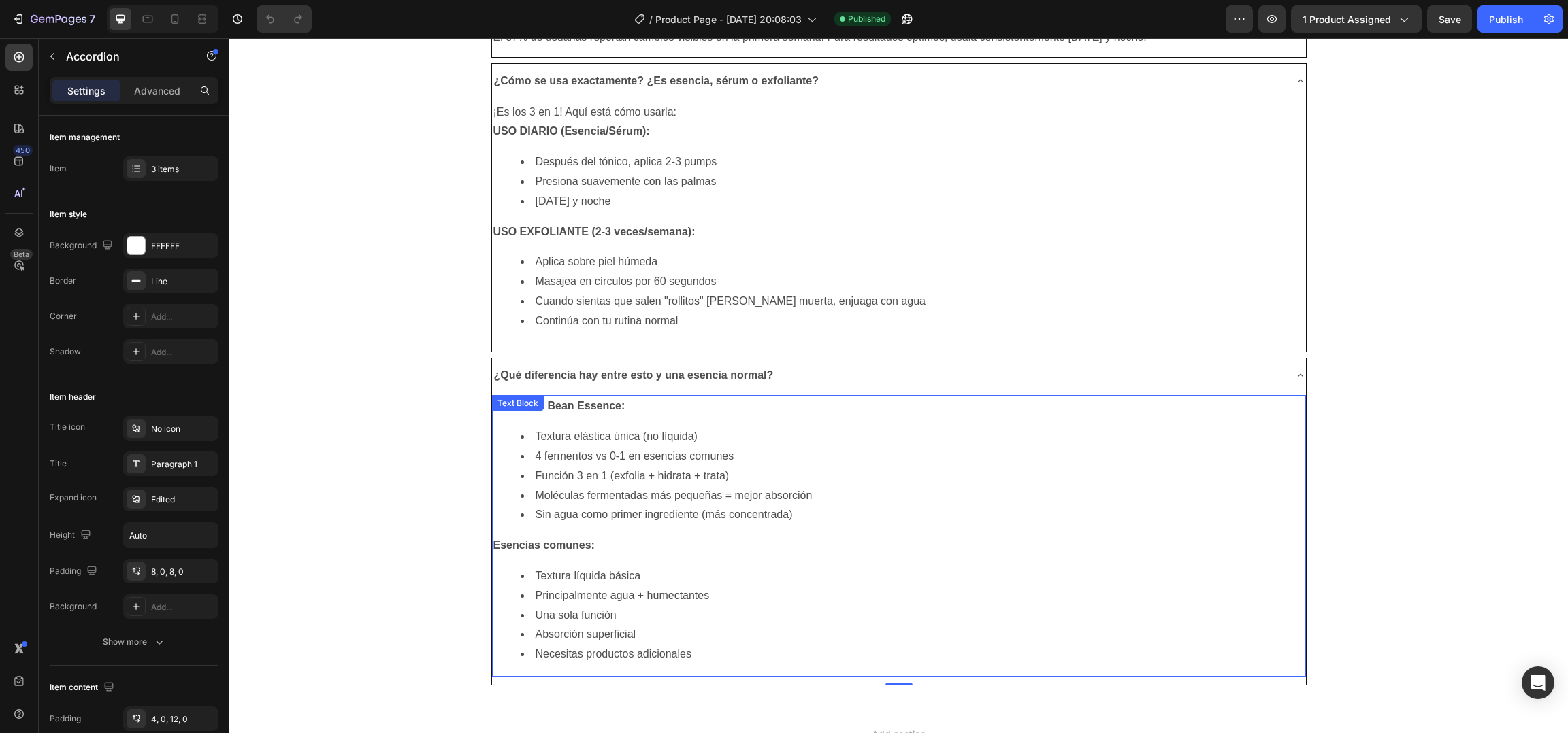
scroll to position [7896, 0]
click at [681, 461] on li "4 fermentos vs 0-1 en esencias comunes" at bounding box center [912, 455] width 784 height 19
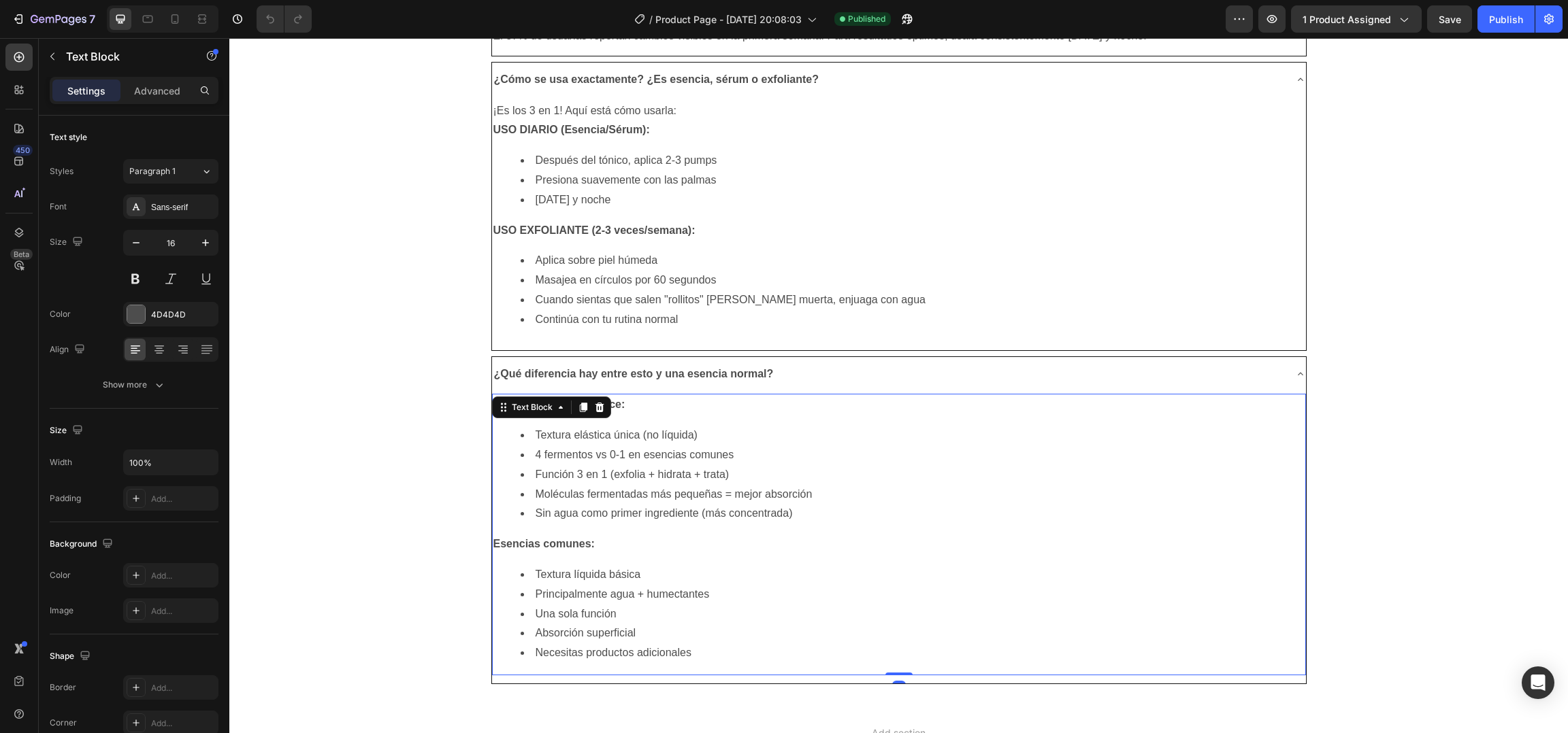
click at [681, 461] on li "4 fermentos vs 0-1 en esencias comunes" at bounding box center [912, 455] width 784 height 19
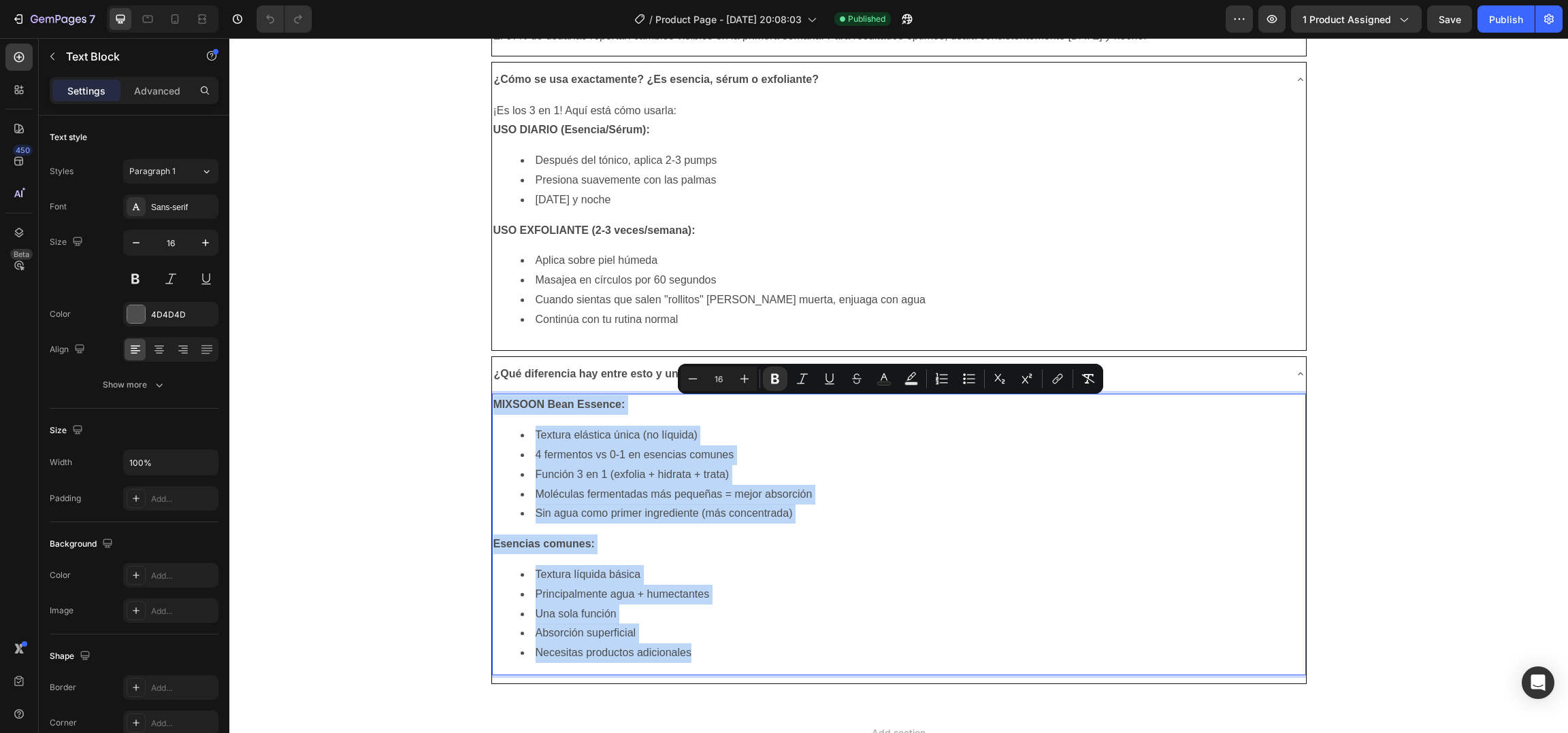
copy div "MIXSOON Bean Essence: Textura elástica única (no líquida) 4 fermentos vs 0-1 en…"
click at [676, 496] on li "Moléculas fermentadas más pequeñas = mejor absorción" at bounding box center [912, 494] width 784 height 19
copy div "MIXSOON Bean Essence: Textura elástica única (no líquida) 4 fermentos vs 0-1 en…"
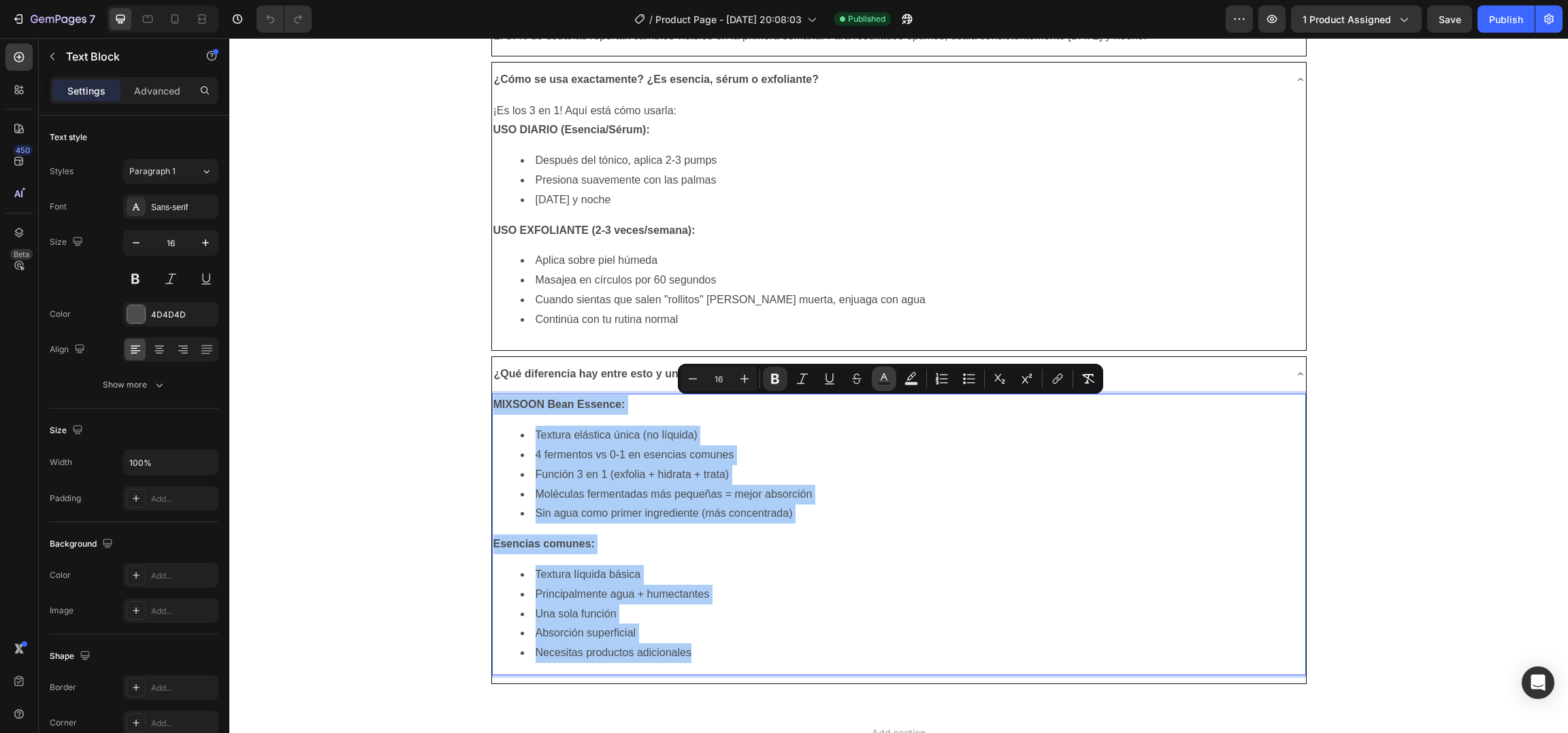
click at [885, 381] on icon "Editor contextual toolbar" at bounding box center [884, 379] width 14 height 14
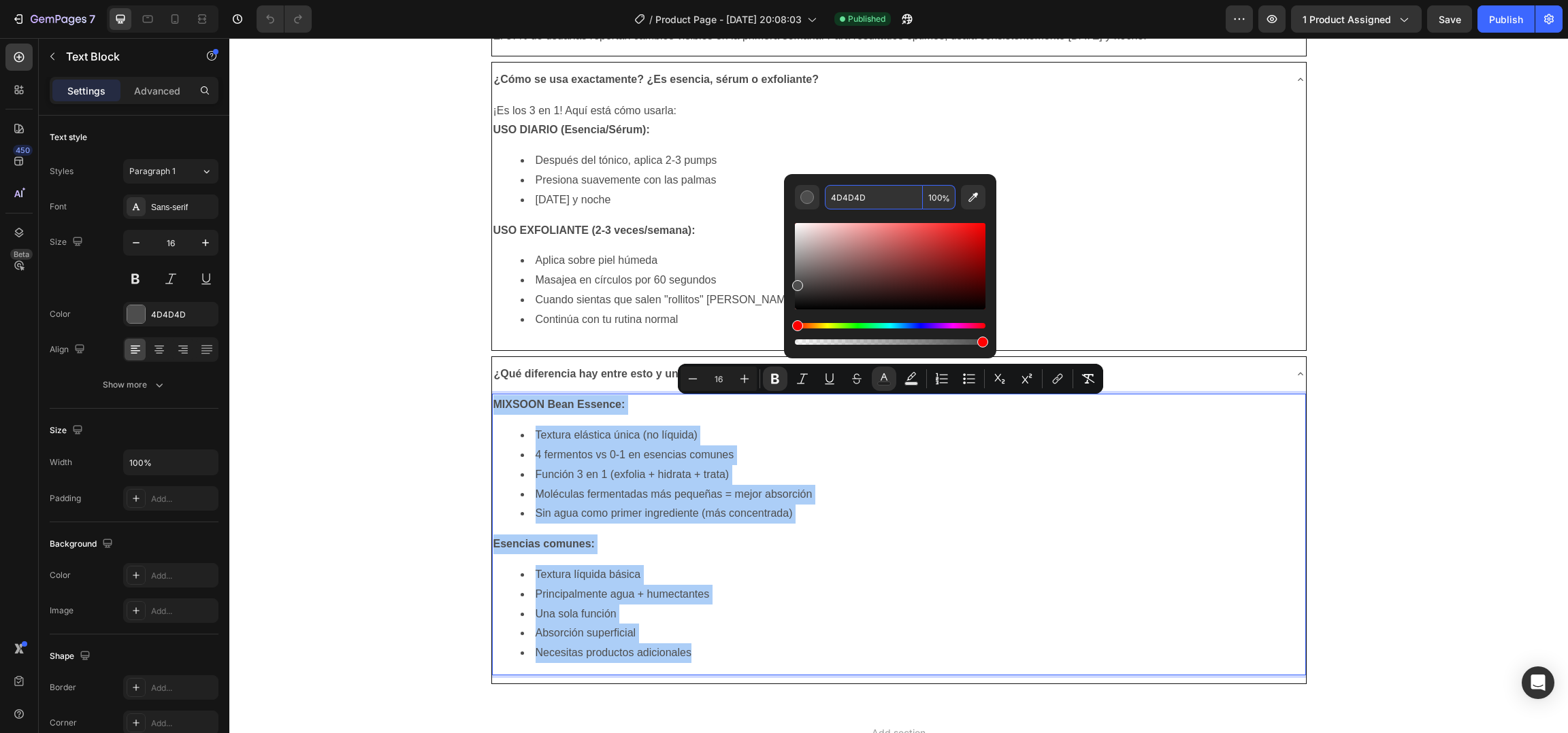
click at [887, 209] on div "Editor contextual toolbar" at bounding box center [890, 278] width 191 height 138
click at [884, 203] on input "4D4D4D" at bounding box center [874, 197] width 98 height 25
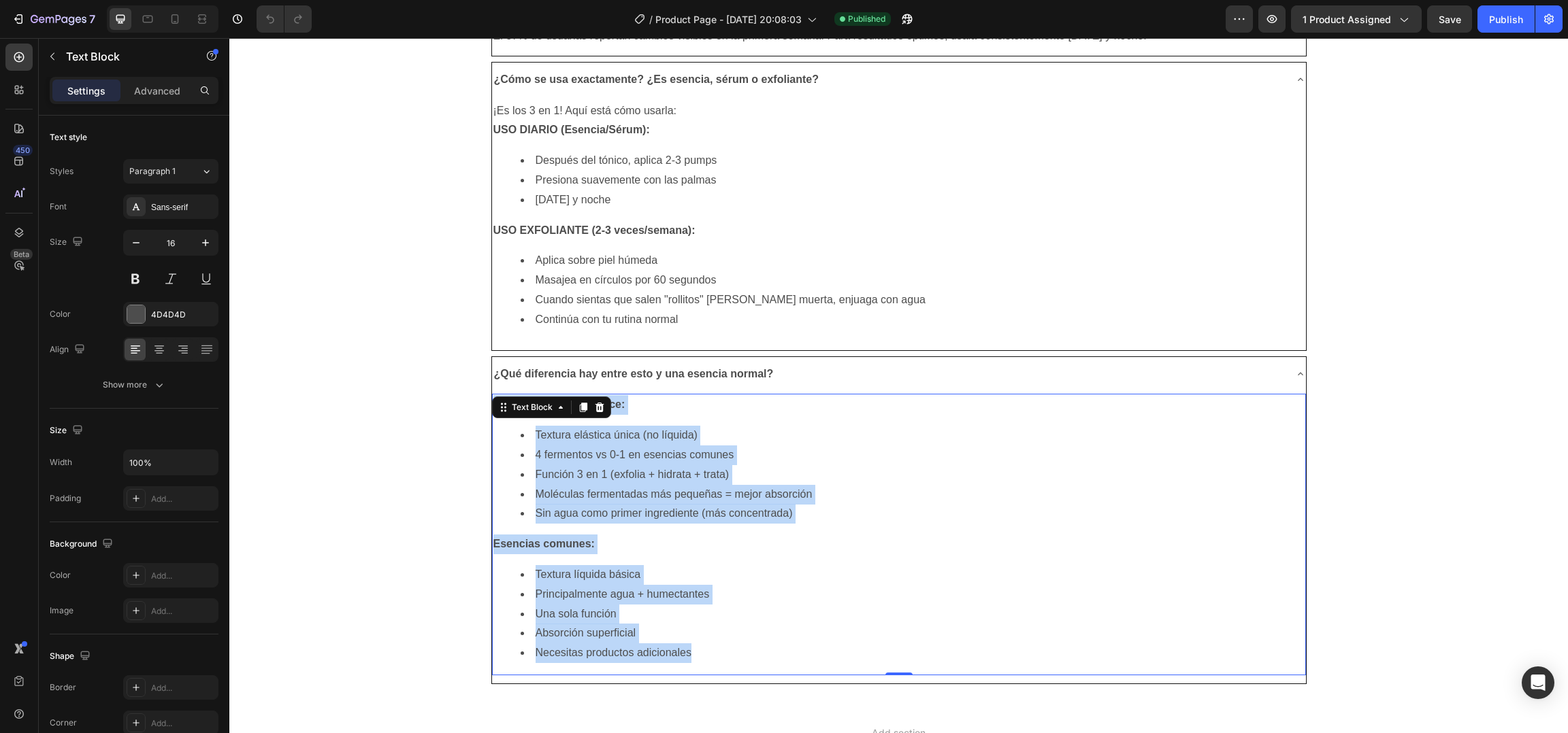
click at [645, 305] on li "Cuando sientas que salen "rollitos" [PERSON_NAME] muerta, enjuaga con agua" at bounding box center [912, 300] width 784 height 19
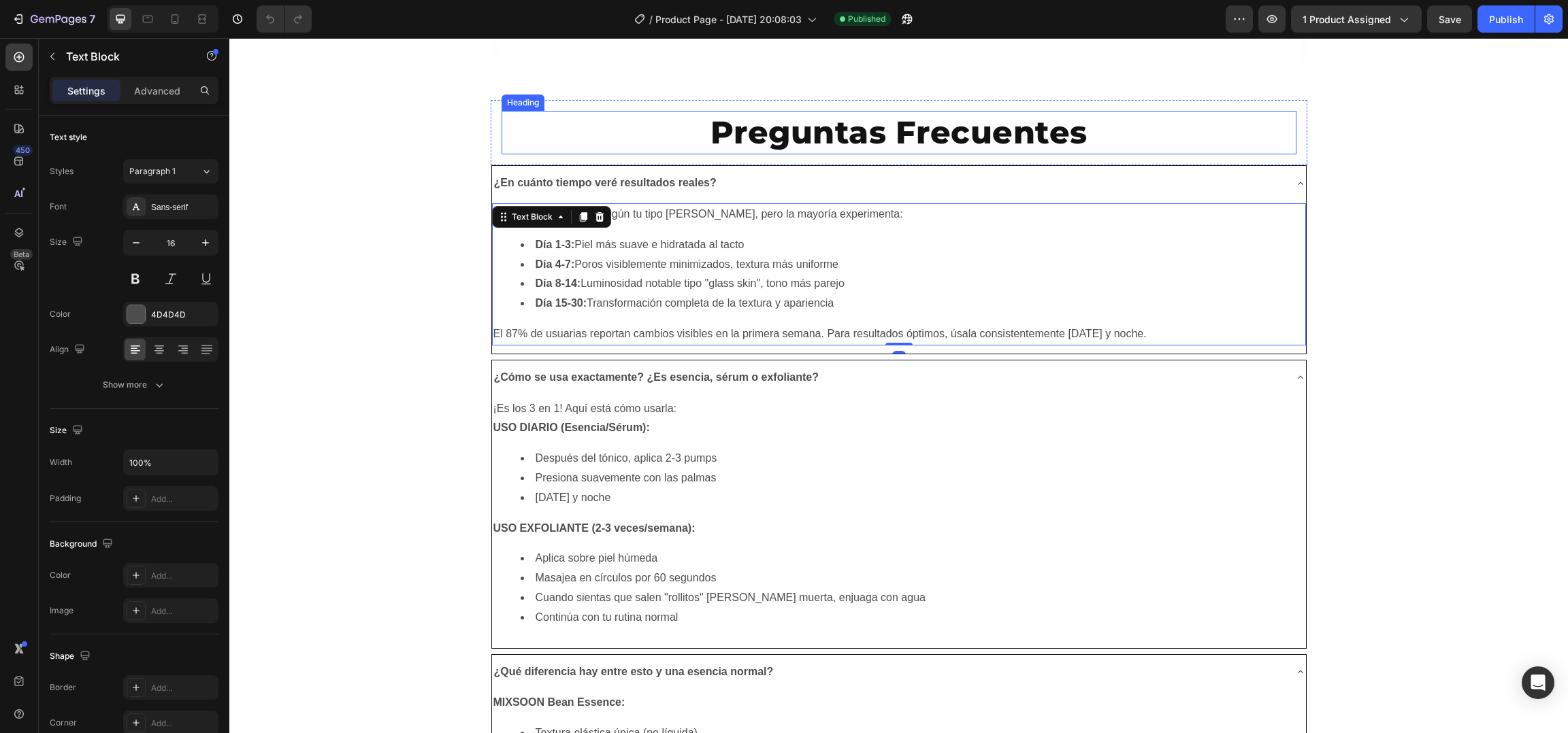
click at [910, 146] on h2 "Preguntas Frecuentes" at bounding box center [898, 132] width 454 height 43
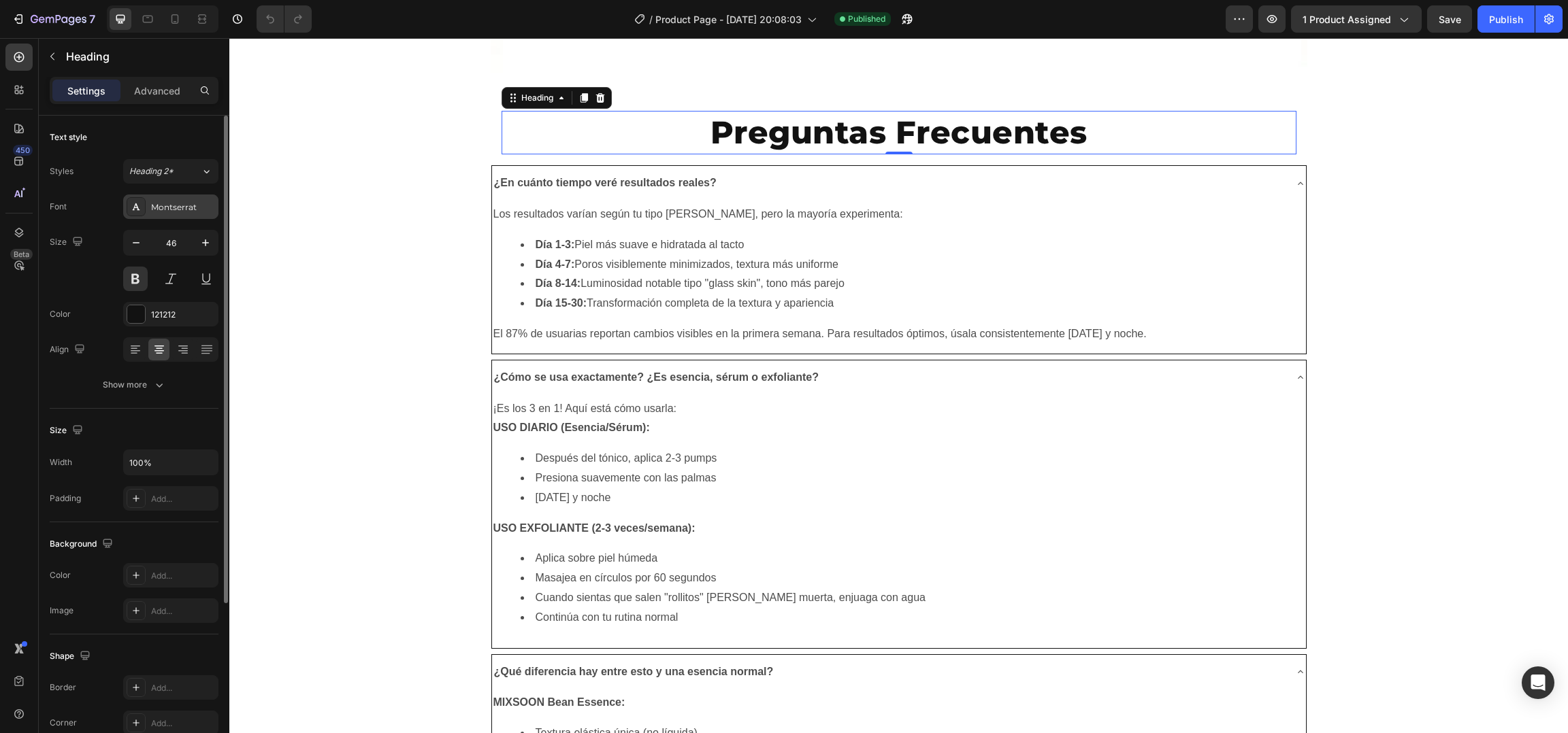
click at [192, 205] on div "Montserrat" at bounding box center [182, 208] width 64 height 12
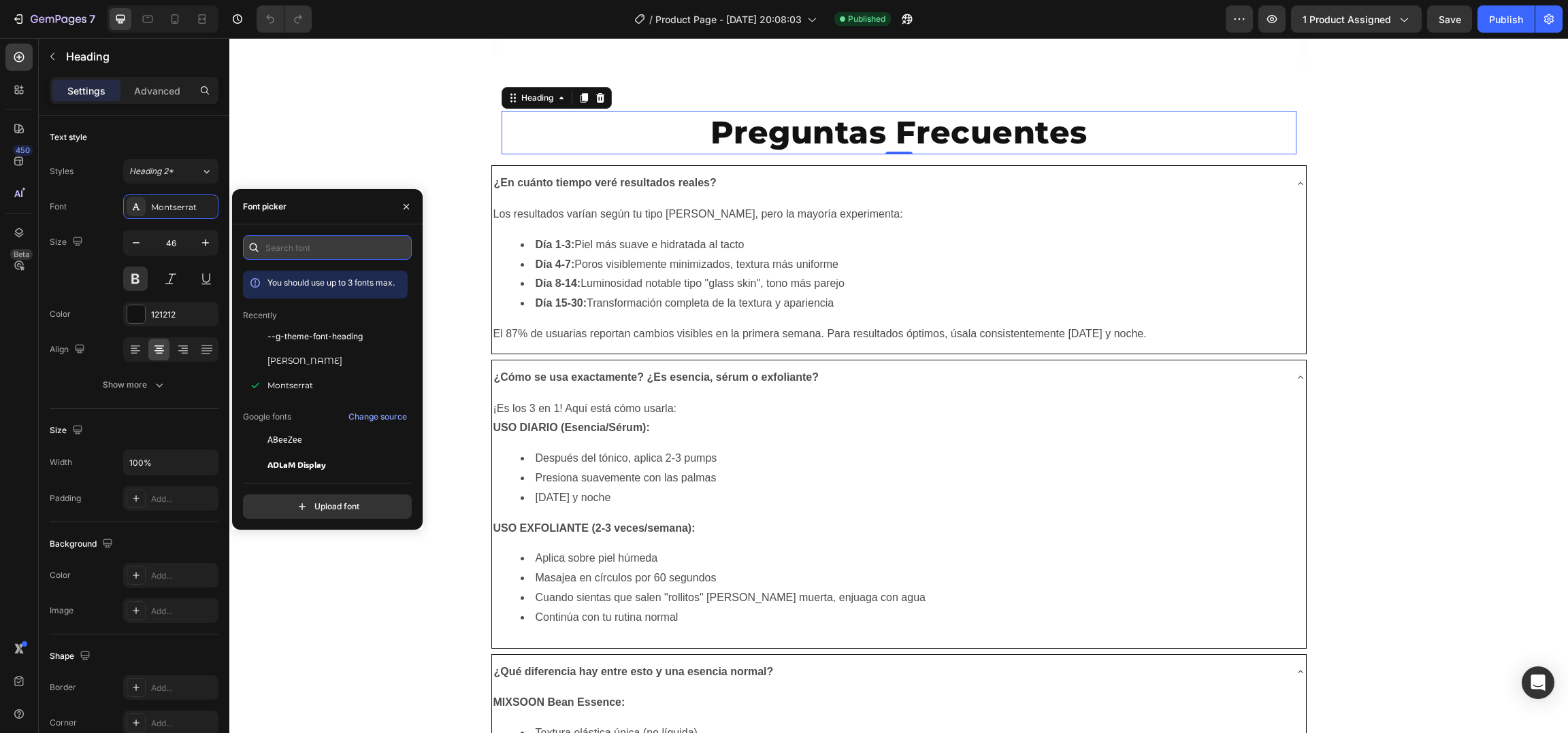
click at [340, 245] on input "text" at bounding box center [327, 247] width 169 height 25
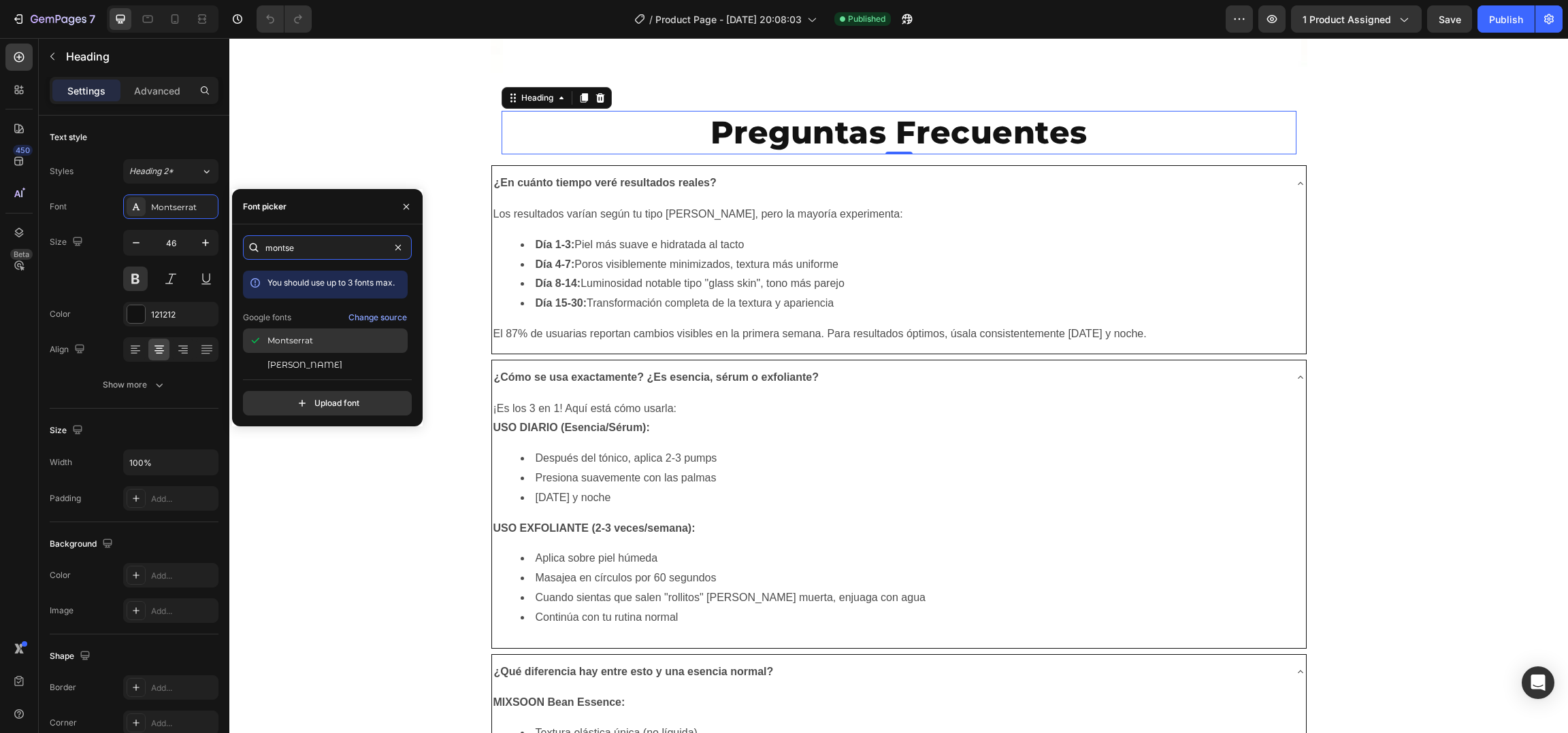
type input "montse"
click at [305, 340] on span "Montserrat" at bounding box center [291, 341] width 46 height 12
click at [307, 342] on span "Montserrat" at bounding box center [291, 341] width 46 height 12
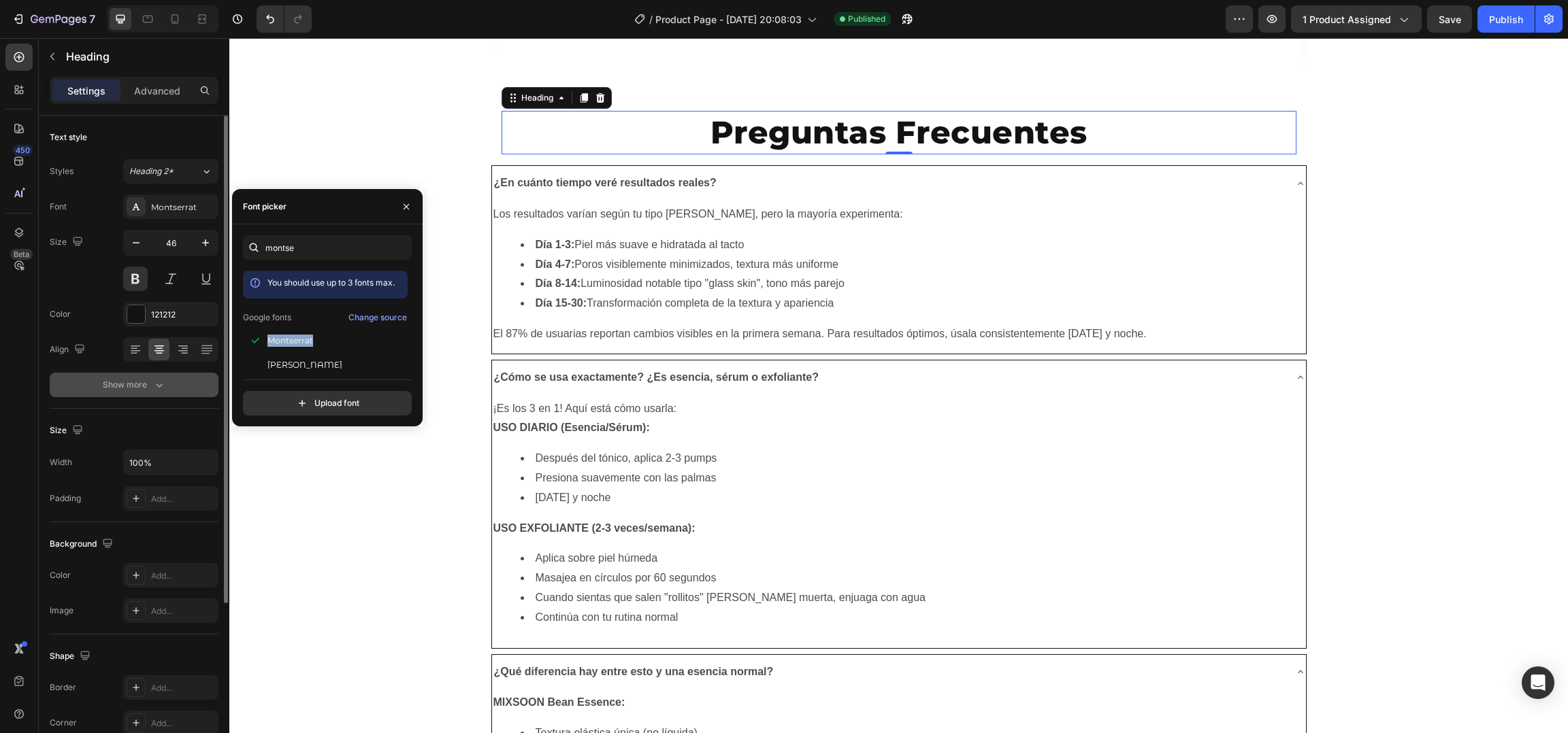
click at [143, 393] on button "Show more" at bounding box center [134, 385] width 169 height 25
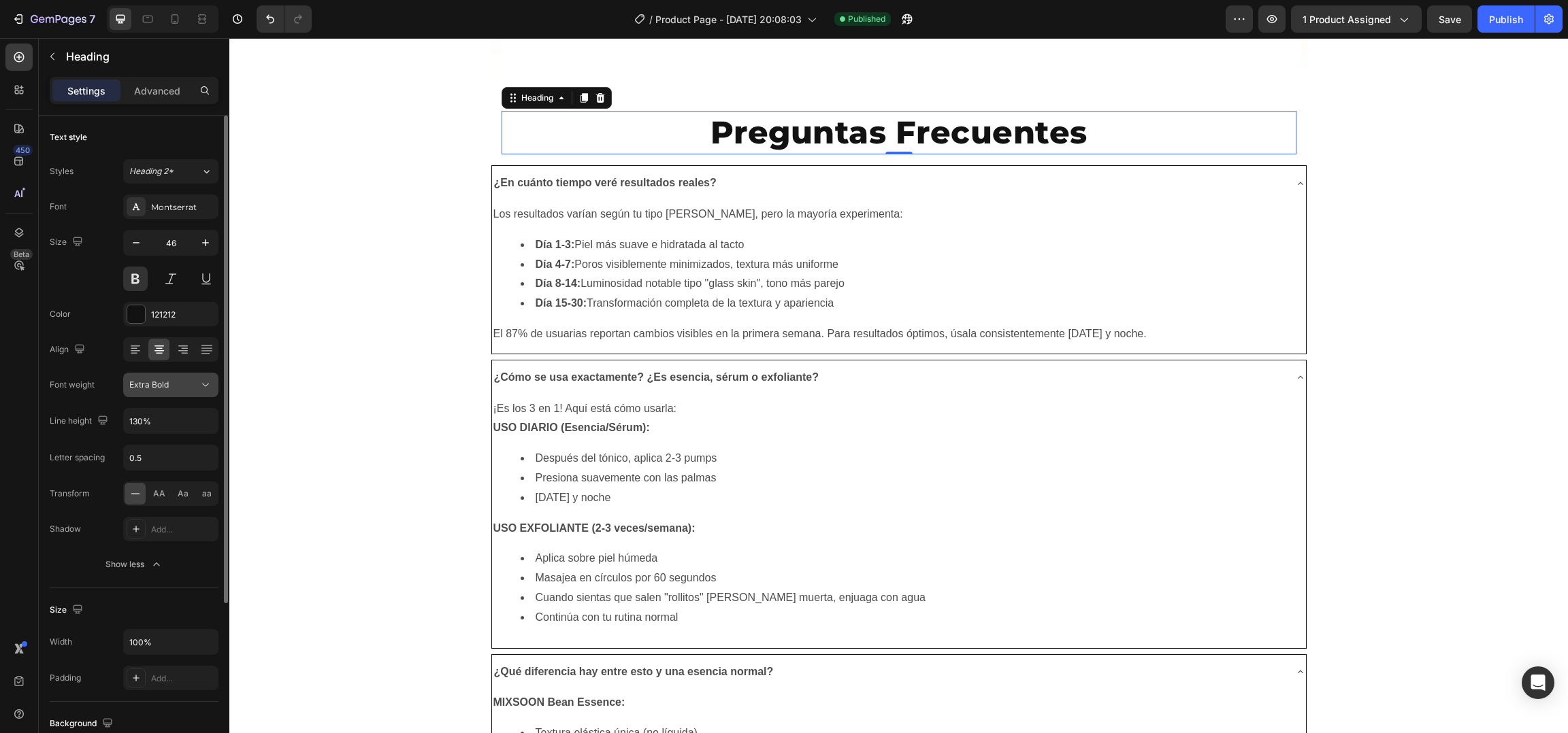
click at [172, 391] on div "Extra Bold" at bounding box center [164, 385] width 70 height 12
click at [872, 148] on h2 "Preguntas Frecuentes" at bounding box center [898, 132] width 454 height 43
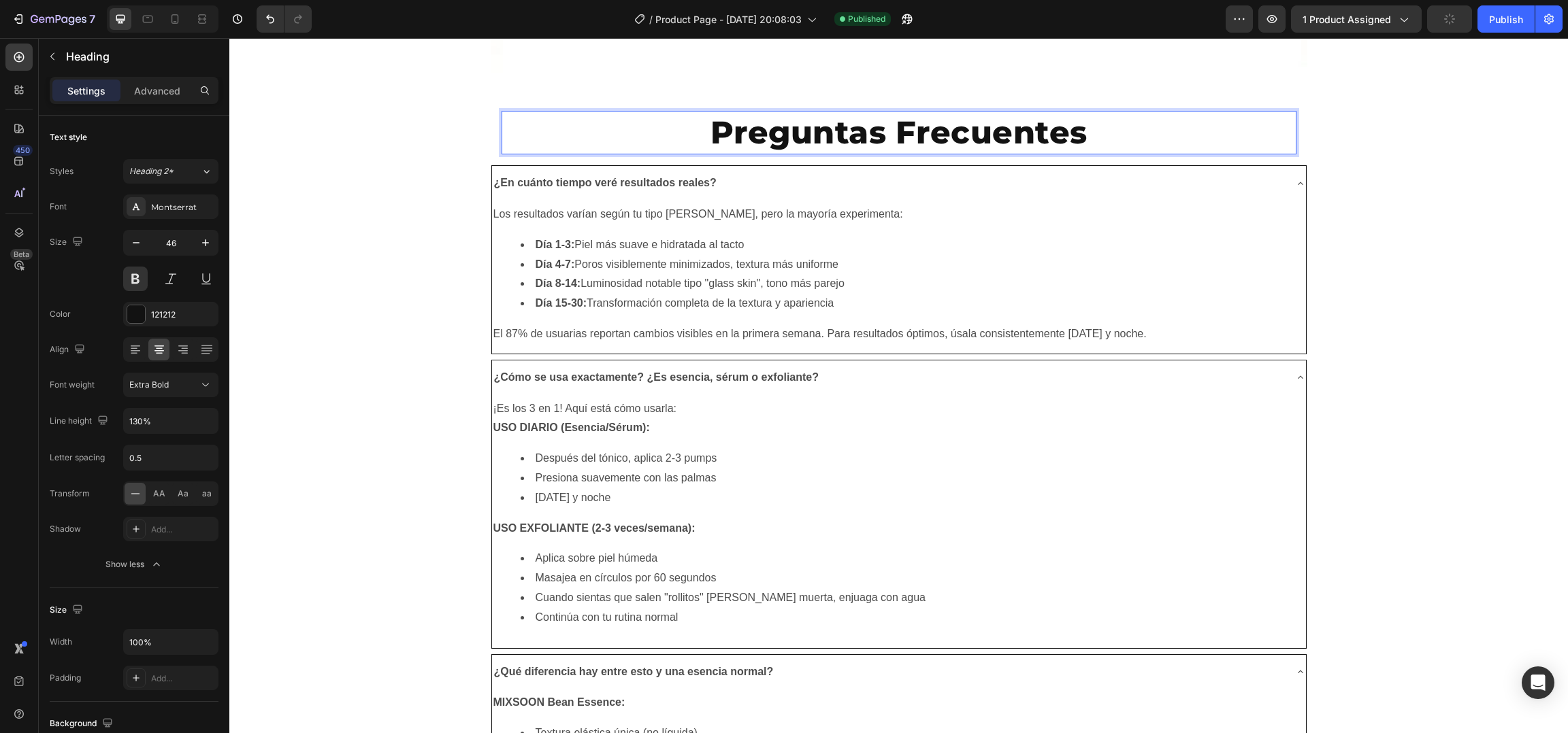
click at [851, 143] on p "Preguntas Frecuentes" at bounding box center [898, 132] width 452 height 41
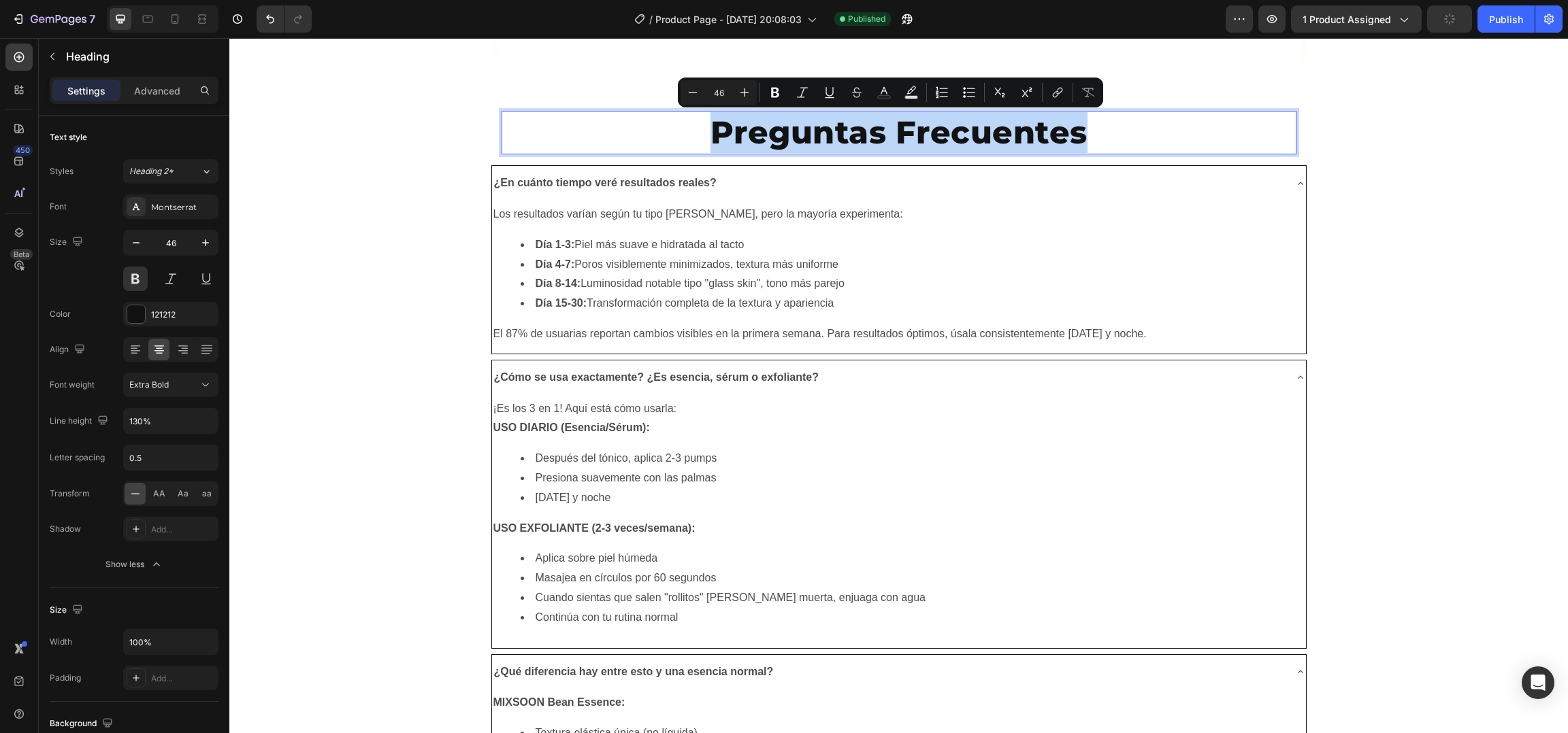
copy p "Preguntas Frecuentes"
click at [826, 302] on li "Día 15-30: Transformación completa de la textura y apariencia" at bounding box center [912, 303] width 784 height 19
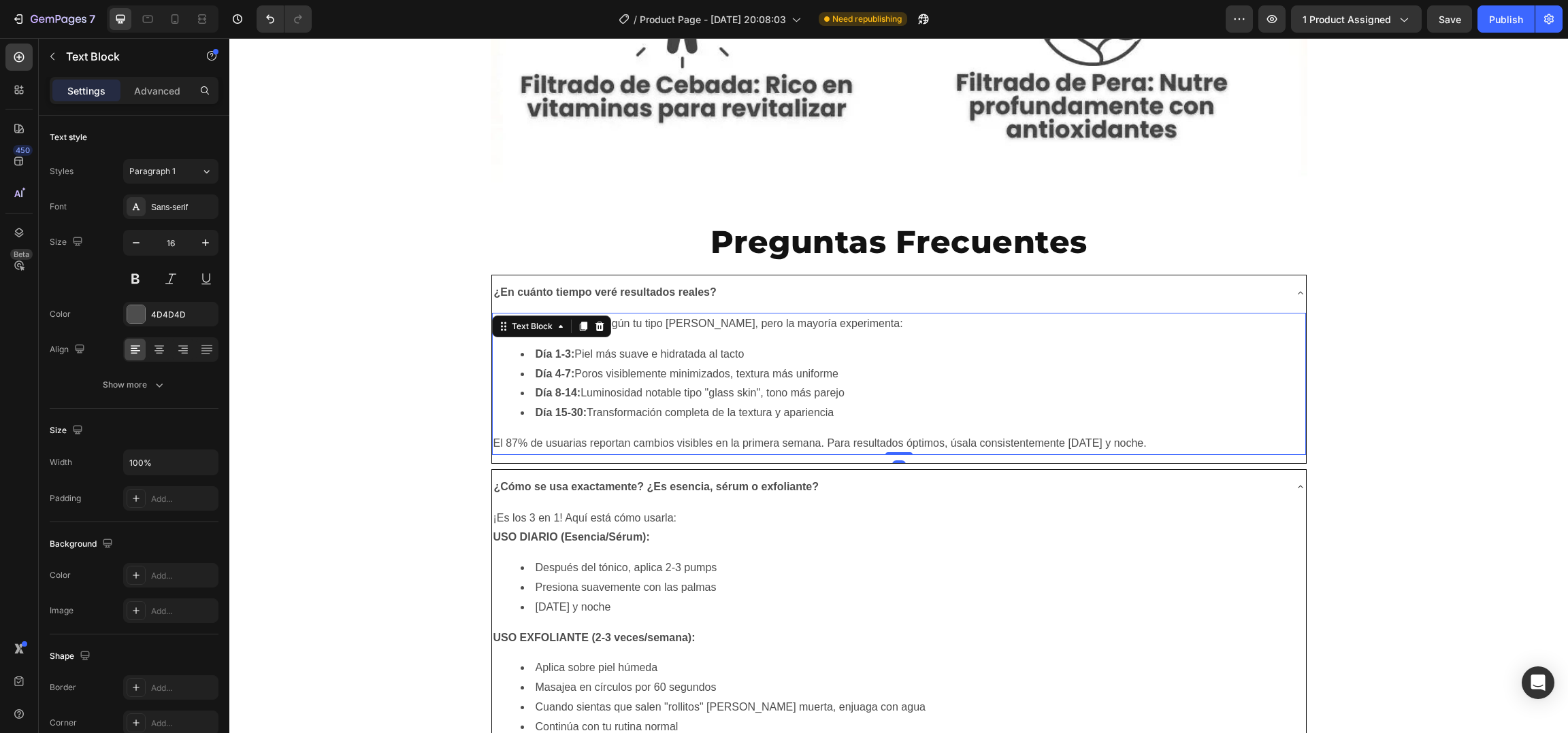
scroll to position [7464, 0]
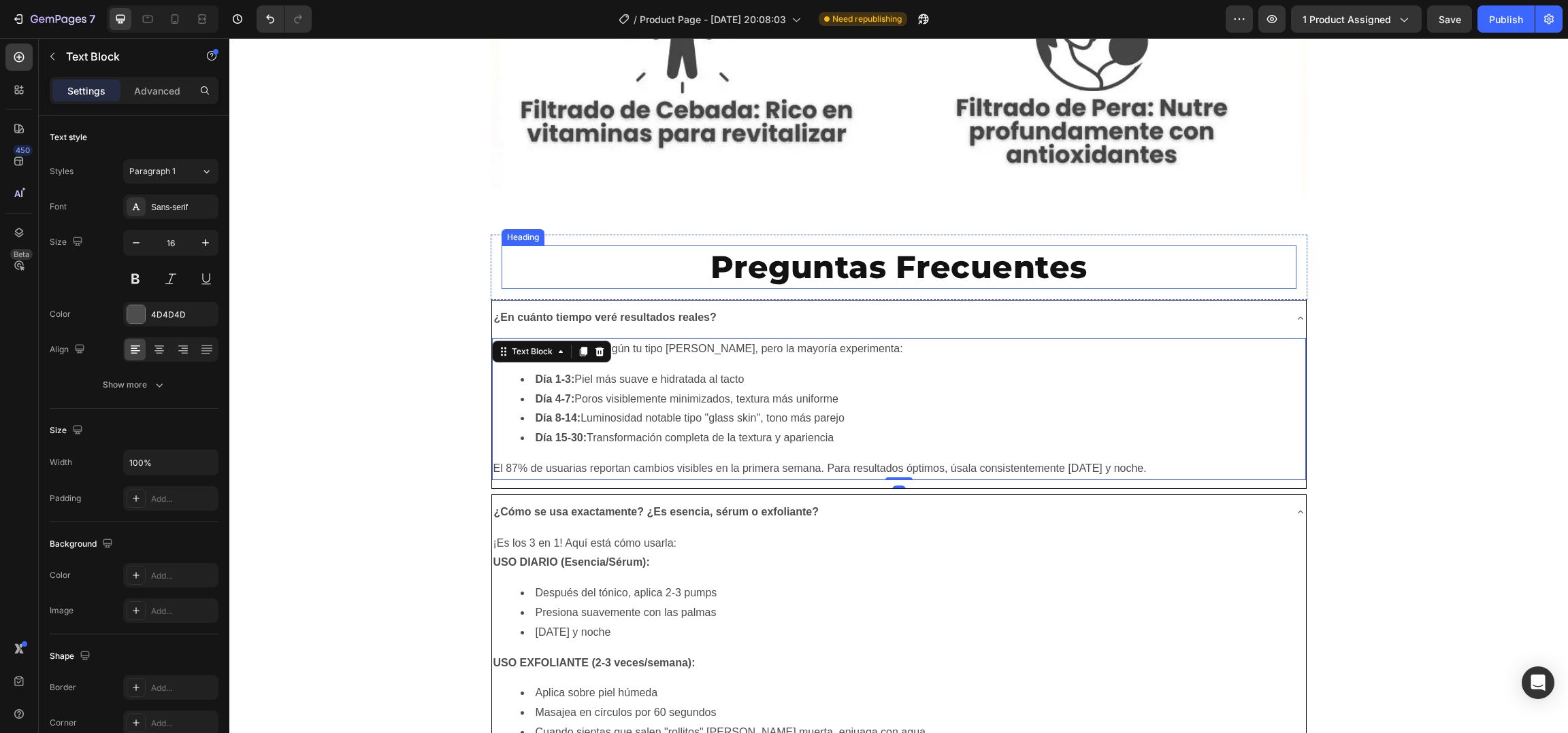
click at [785, 268] on p "Preguntas Frecuentes" at bounding box center [898, 267] width 452 height 41
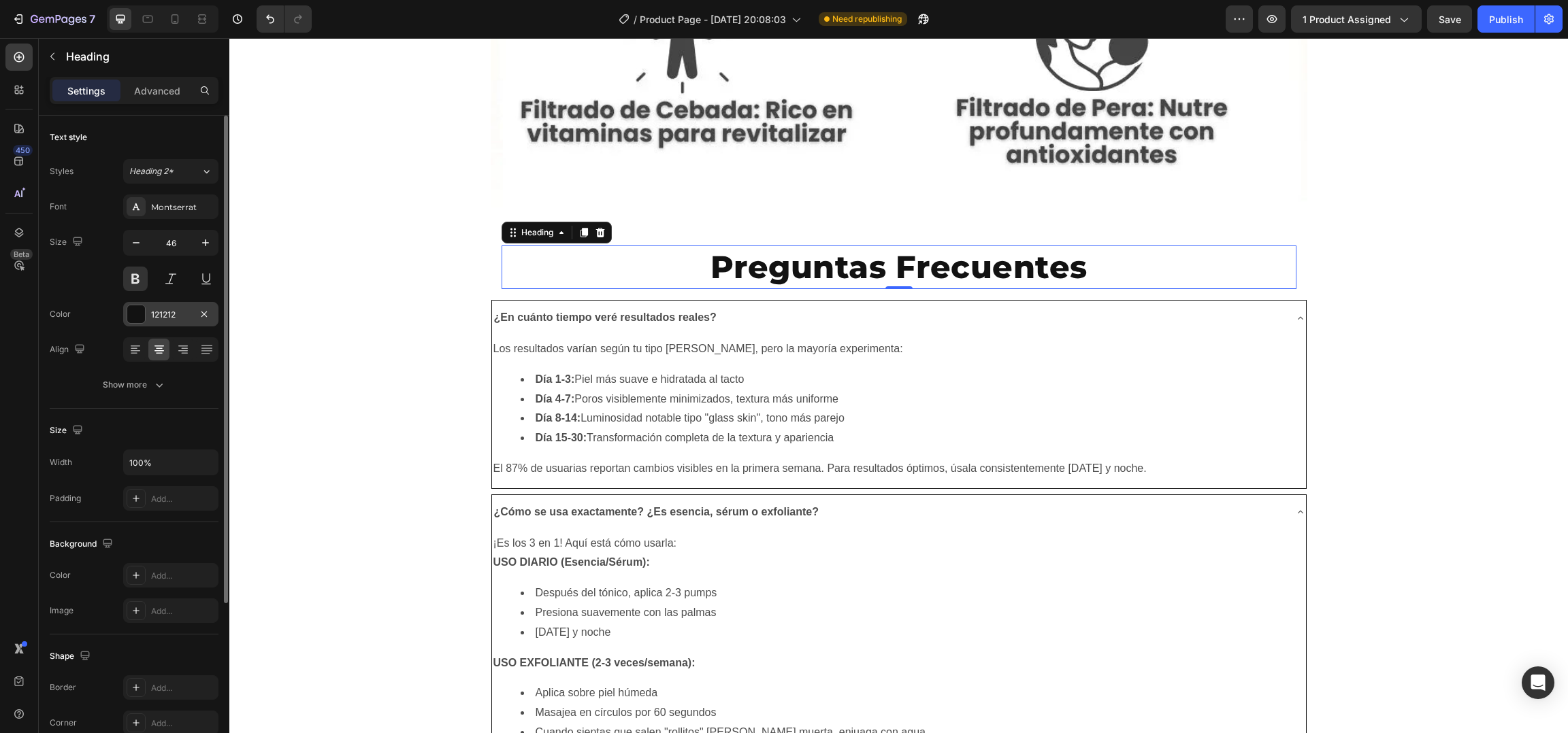
click at [177, 316] on div "121212" at bounding box center [170, 314] width 40 height 12
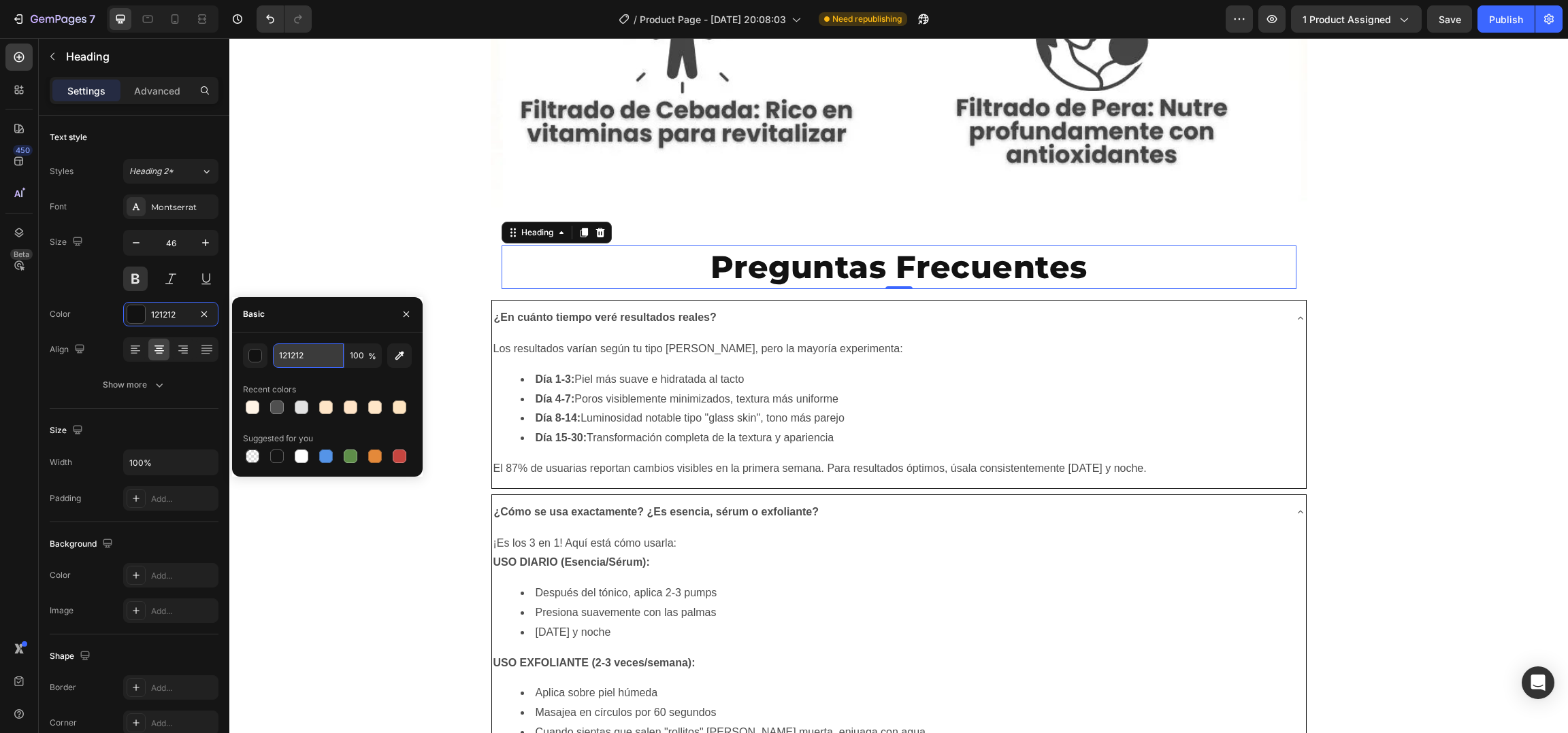
click at [325, 358] on input "121212" at bounding box center [308, 355] width 70 height 25
click at [147, 391] on div "Show more" at bounding box center [134, 385] width 64 height 14
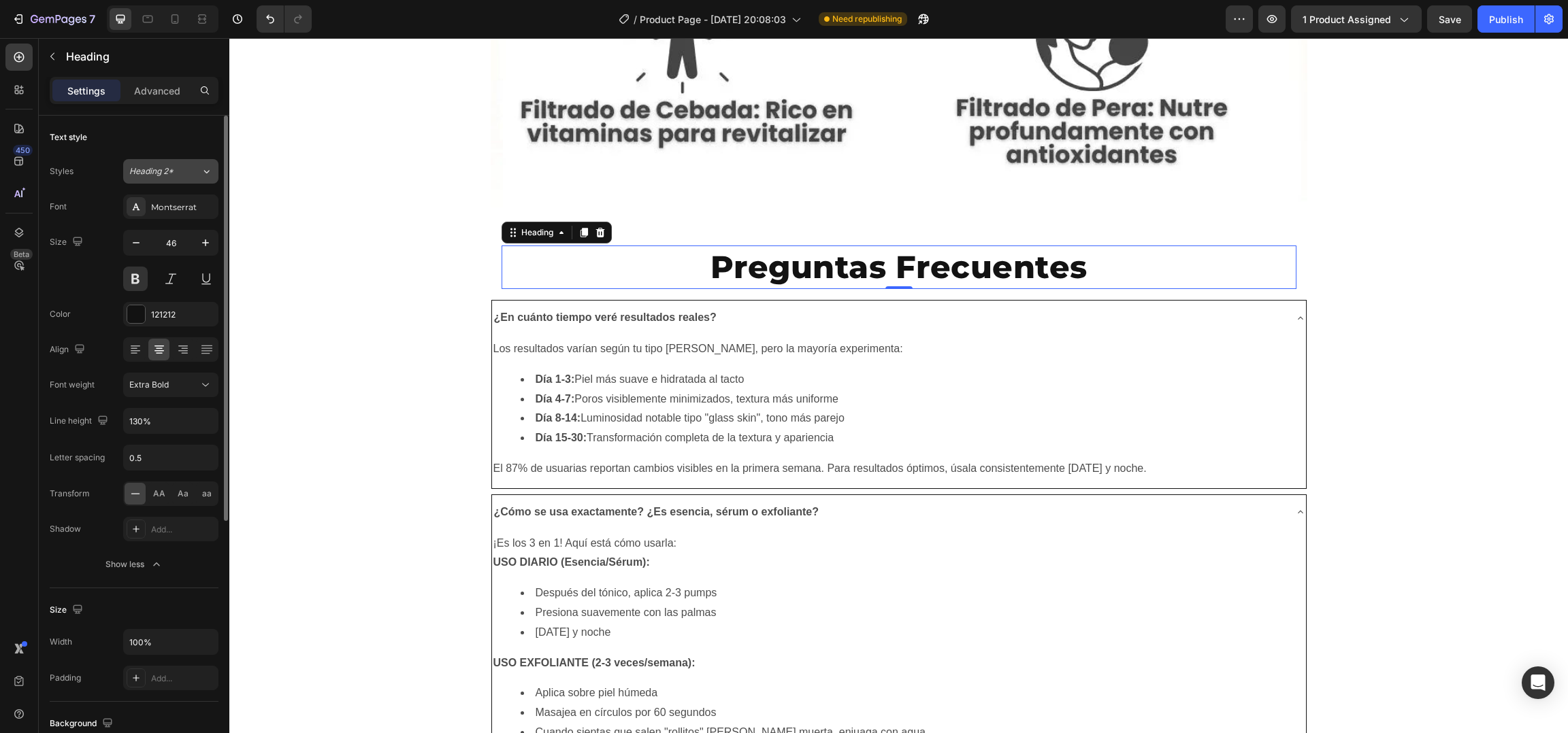
click at [201, 174] on icon at bounding box center [207, 171] width 12 height 14
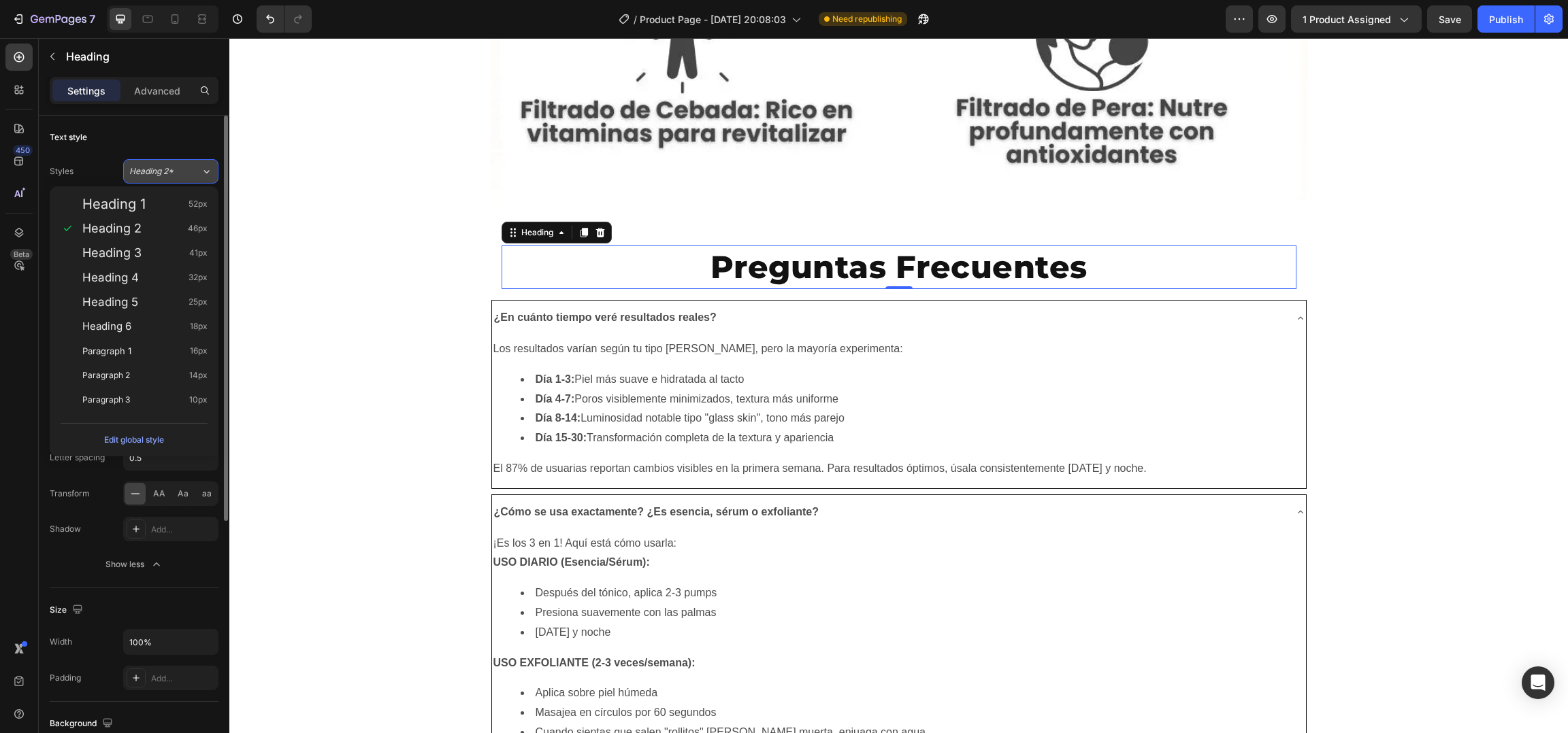
click at [198, 171] on div "Heading 2*" at bounding box center [165, 171] width 71 height 12
